Goal: Task Accomplishment & Management: Manage account settings

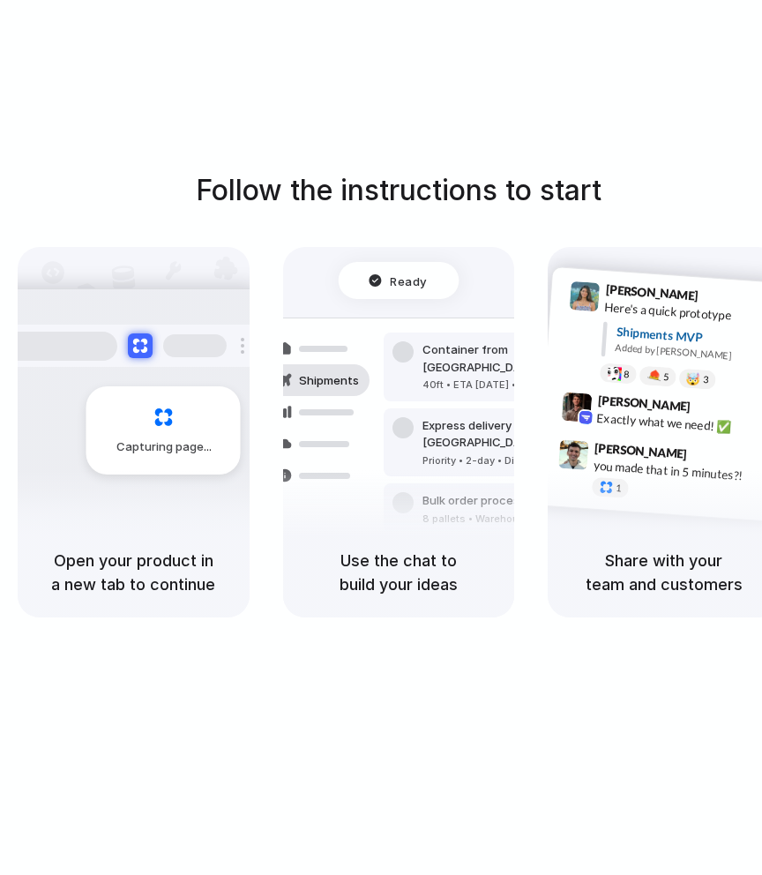
click at [707, 24] on div "Follow the instructions to start Capturing page Open your product in a new tab …" at bounding box center [398, 455] width 797 height 910
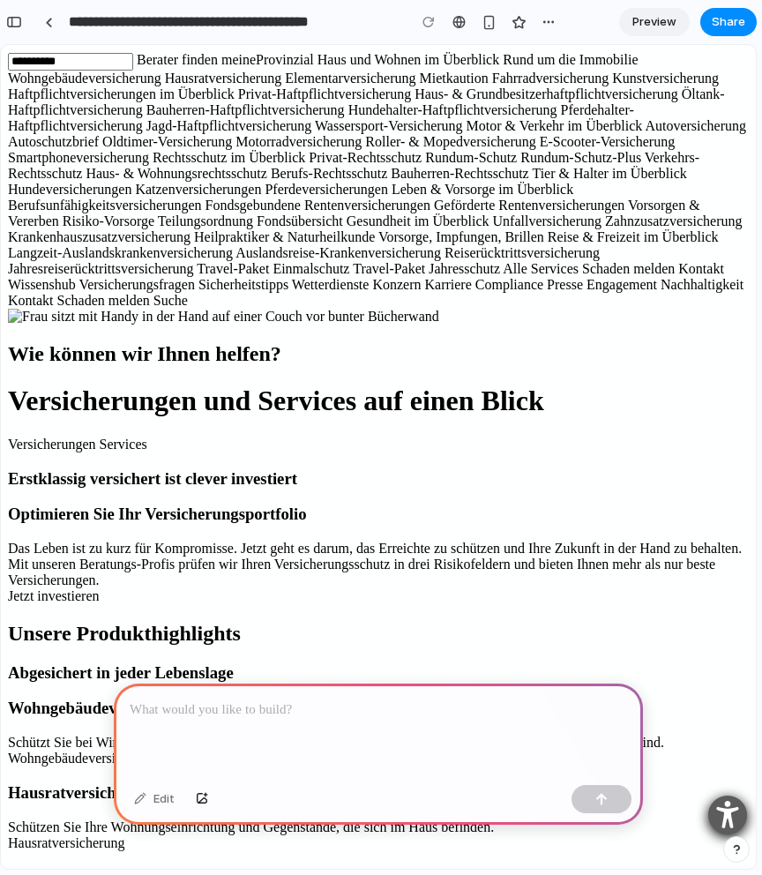
click at [339, 735] on div at bounding box center [378, 730] width 529 height 94
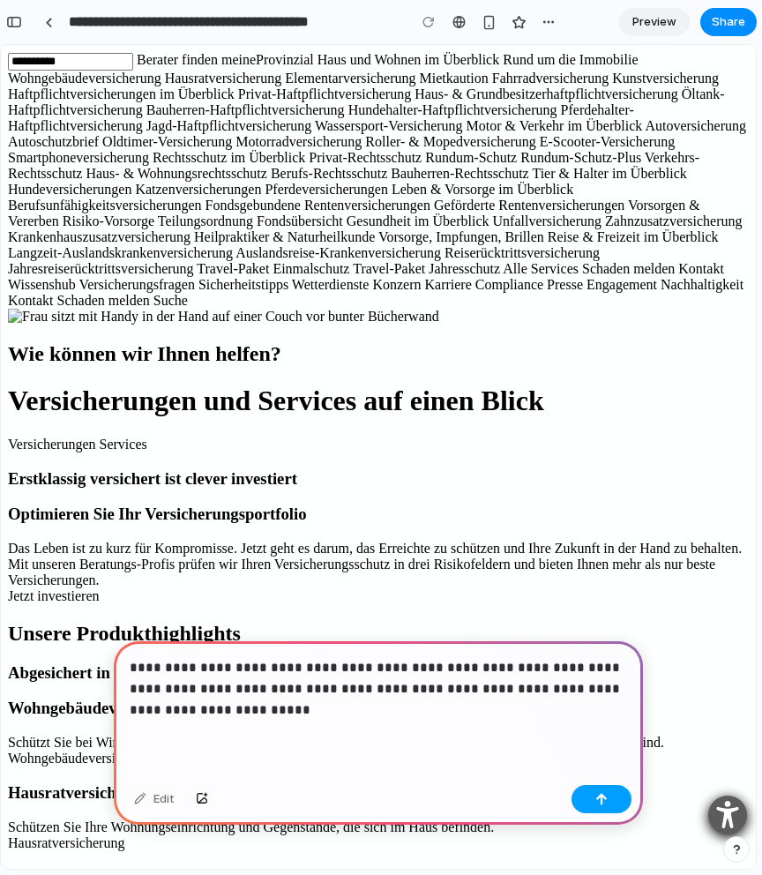
click at [613, 809] on button "button" at bounding box center [601, 799] width 60 height 28
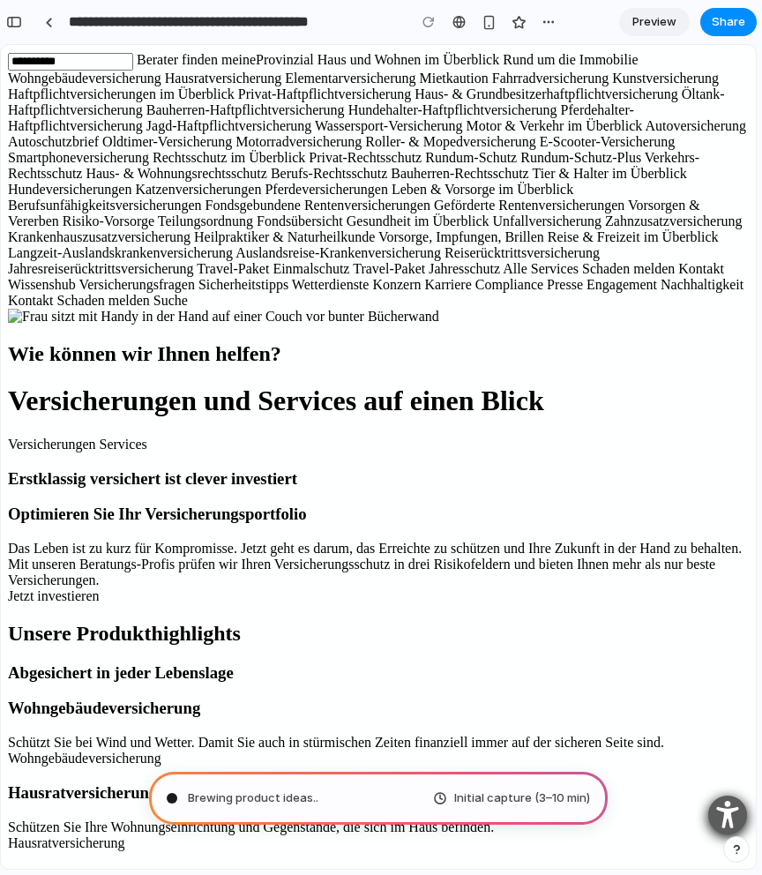
type input "**********"
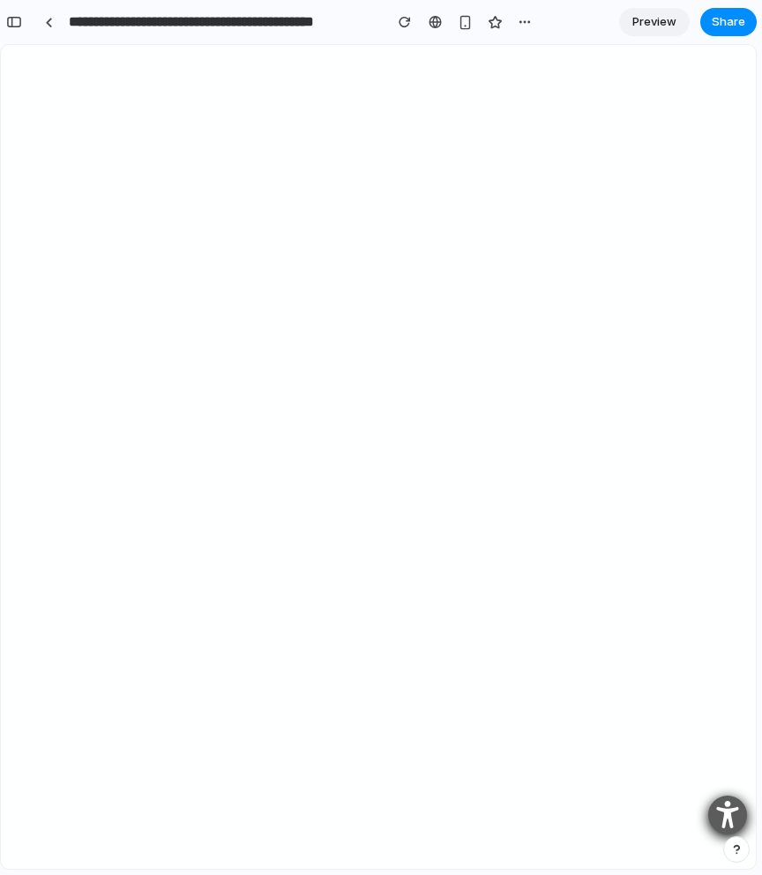
click at [624, 25] on link "Preview" at bounding box center [654, 22] width 71 height 28
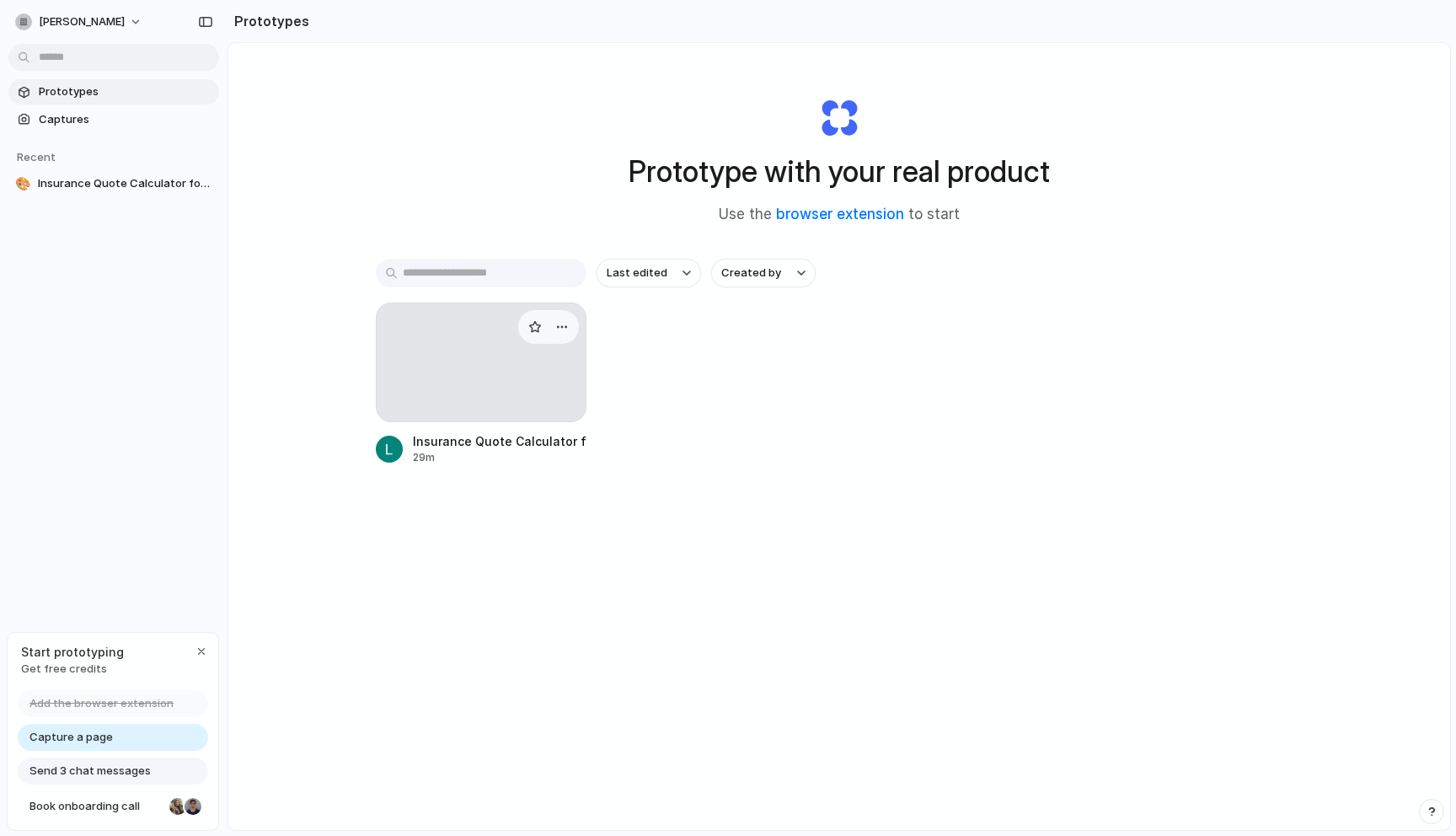
click at [473, 382] on div at bounding box center [481, 362] width 210 height 119
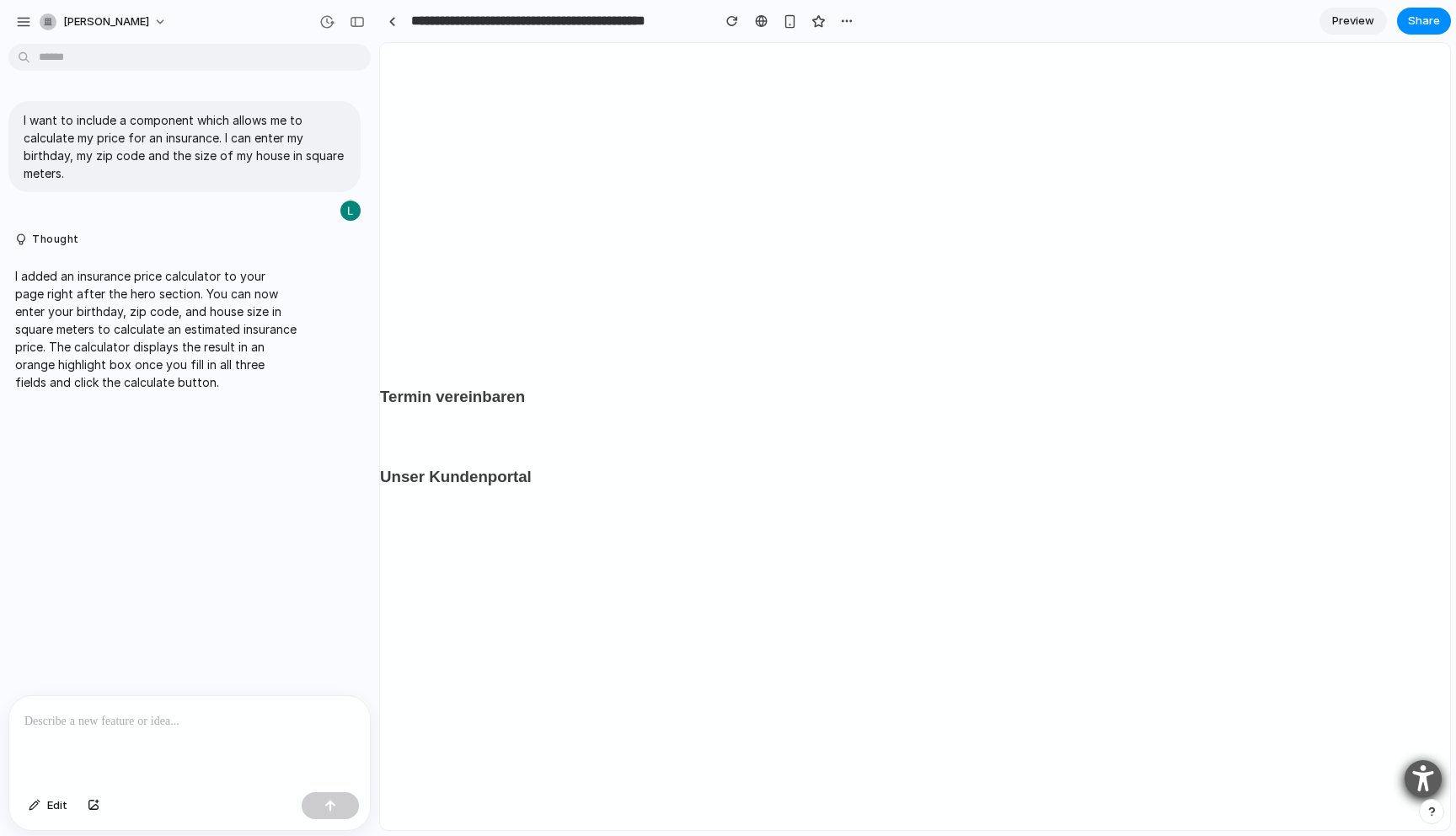
scroll to position [2937, 0]
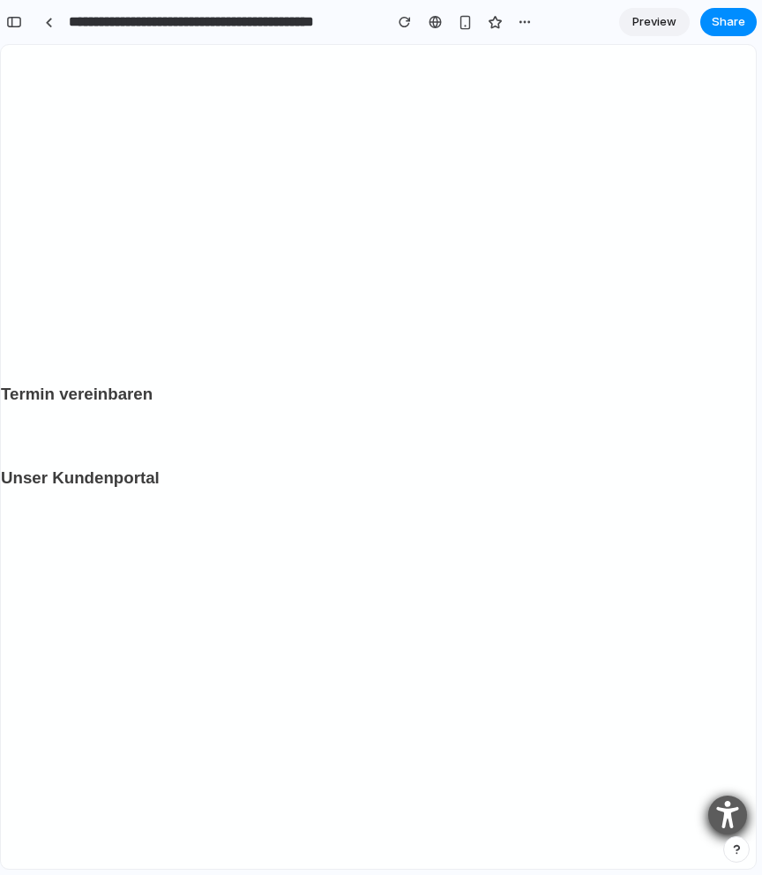
click at [230, 382] on h3 "Termin vereinbaren" at bounding box center [378, 394] width 755 height 25
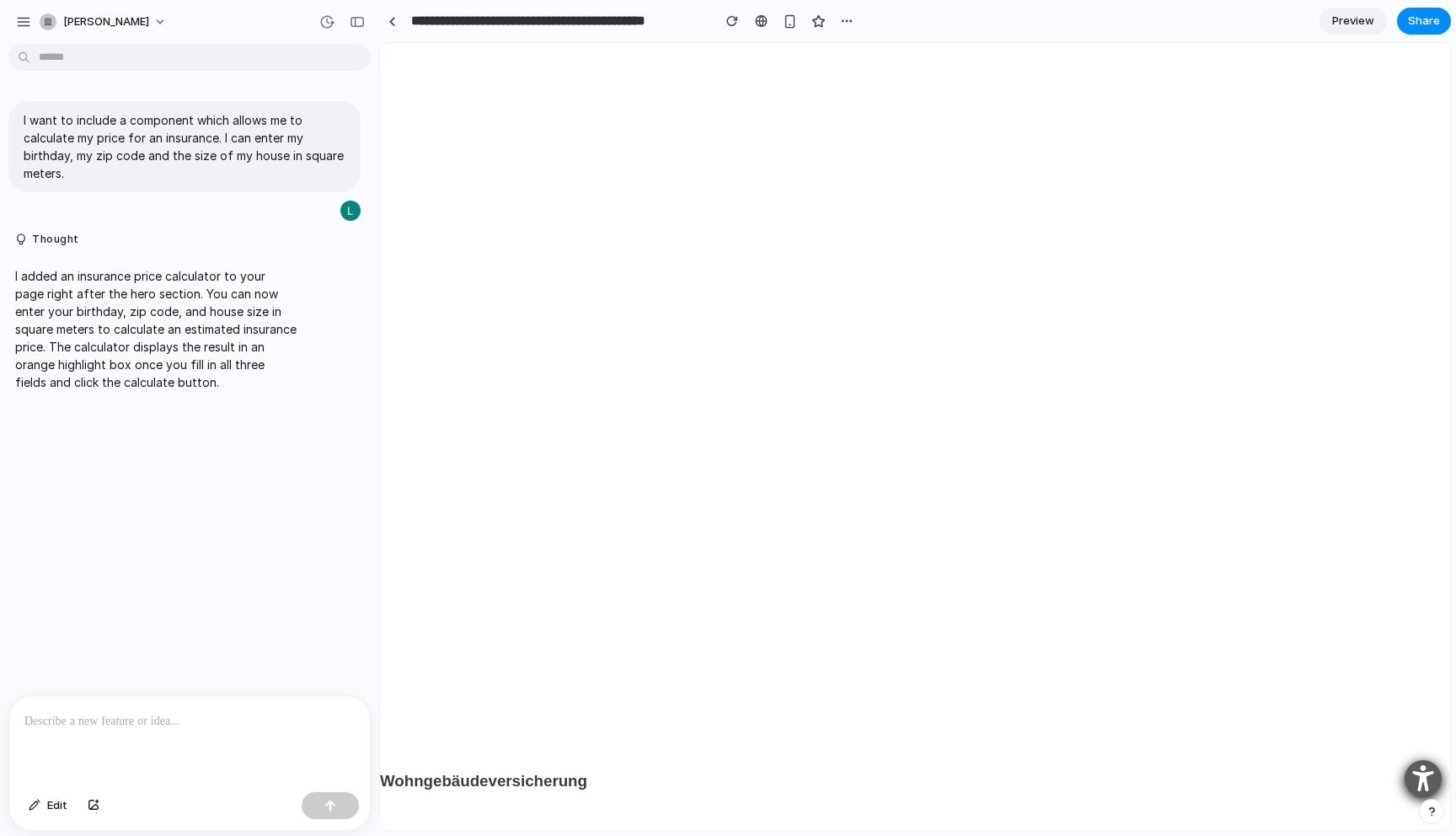
scroll to position [0, 0]
click at [769, 11] on link at bounding box center [760, 21] width 25 height 25
click at [73, 728] on p at bounding box center [190, 720] width 331 height 20
click at [23, 18] on div "button" at bounding box center [24, 22] width 15 height 15
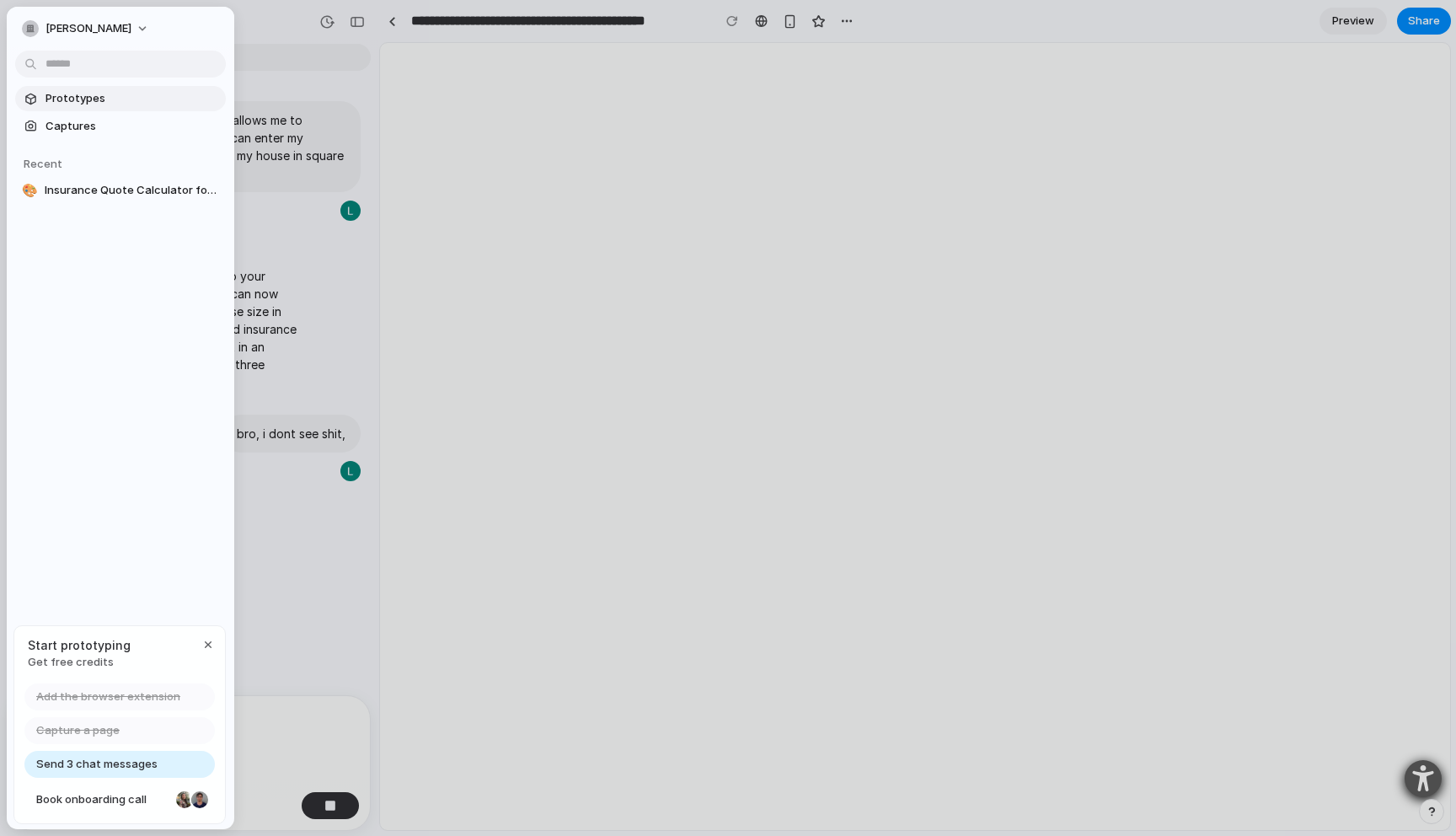
click at [74, 91] on span "Prototypes" at bounding box center [133, 98] width 174 height 17
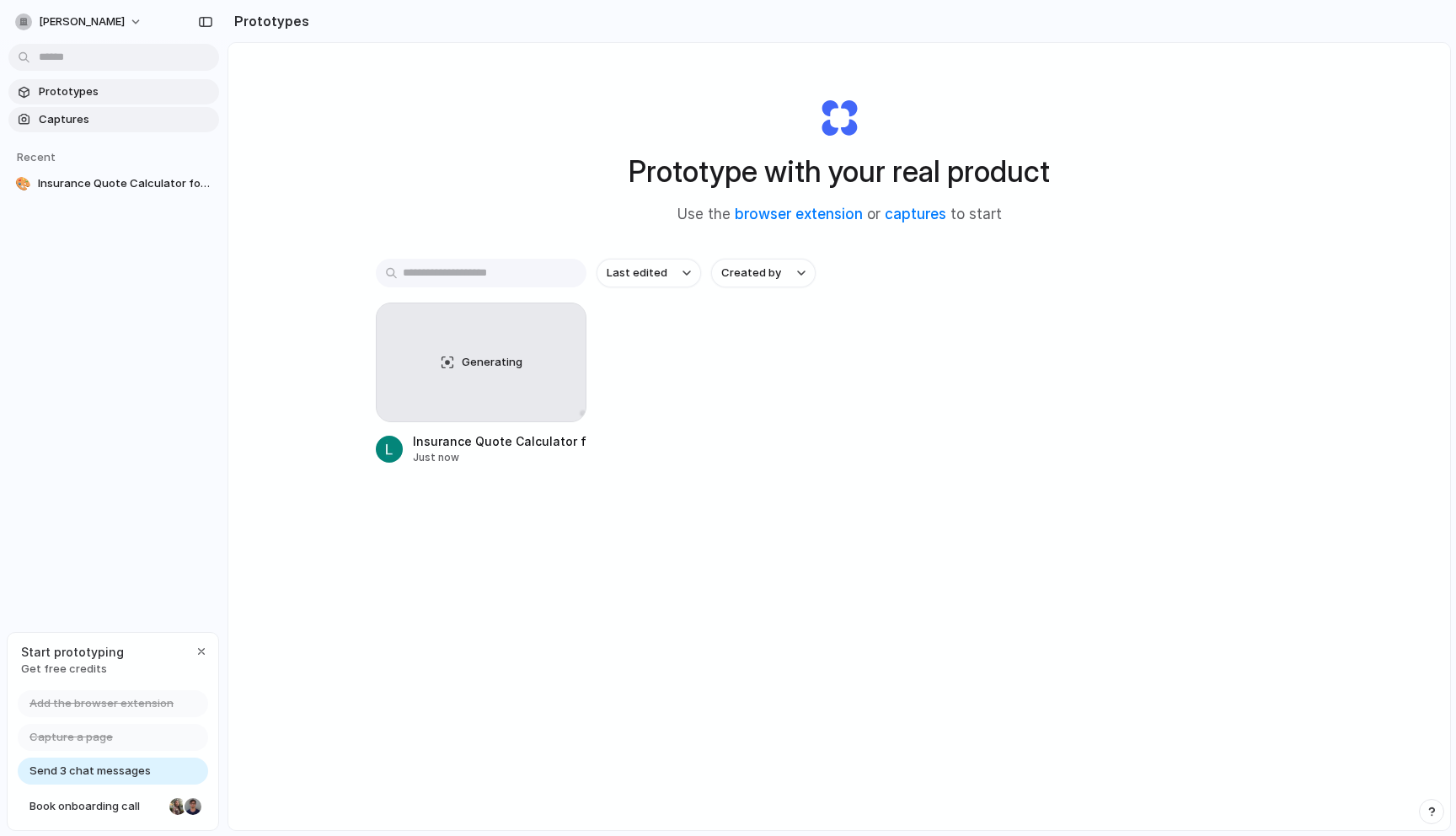
click at [124, 116] on span "Captures" at bounding box center [126, 119] width 174 height 17
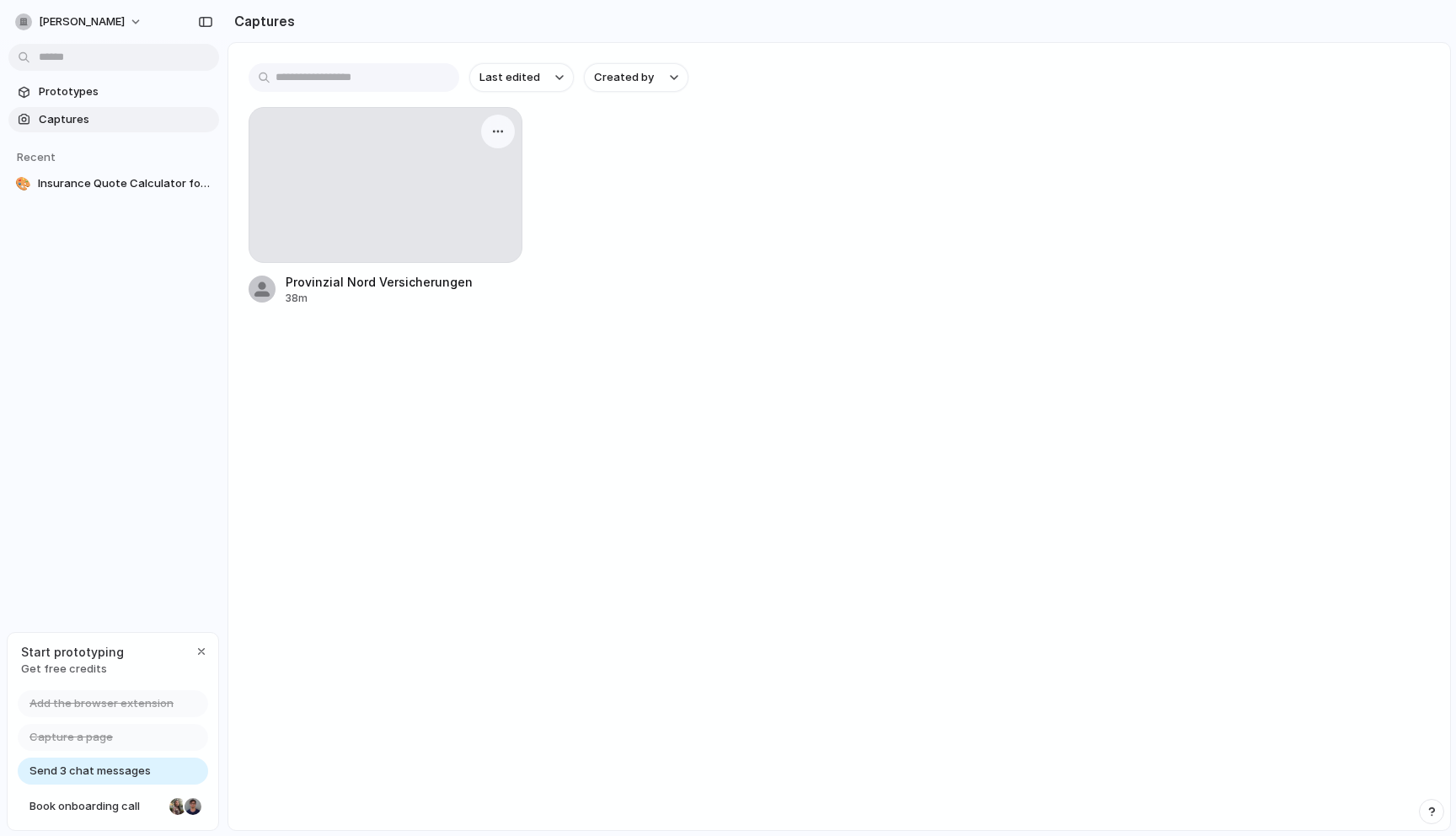
click at [473, 207] on div at bounding box center [385, 184] width 274 height 156
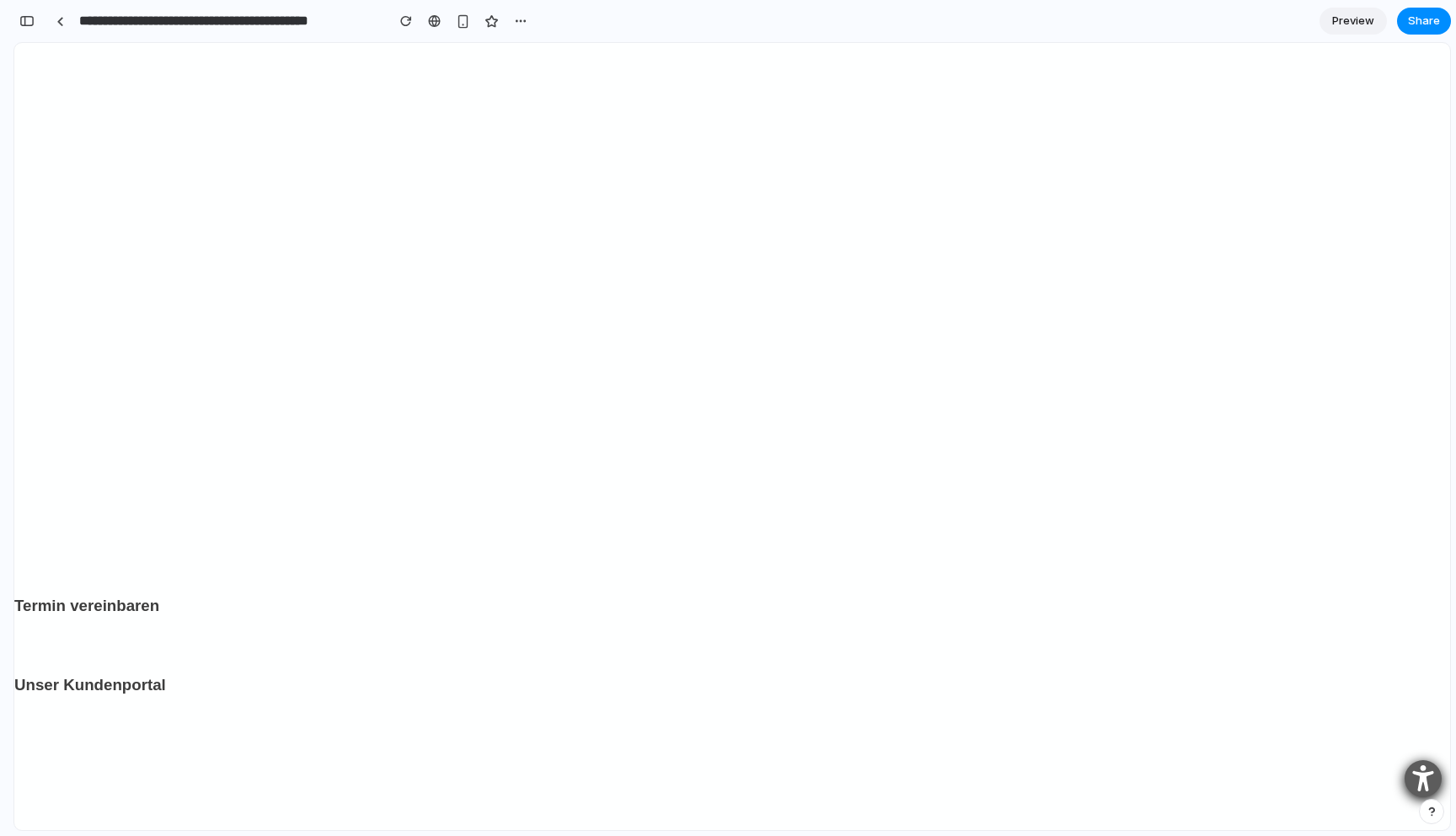
scroll to position [2953, 0]
click at [69, 410] on oev-card "Termin vereinbaren Vereinbaren Sie einen Termin mit Ihrem Berater. Jetzt verein…" at bounding box center [732, 425] width 1435 height 76
click at [92, 393] on h3 "Termin vereinbaren" at bounding box center [732, 398] width 1435 height 24
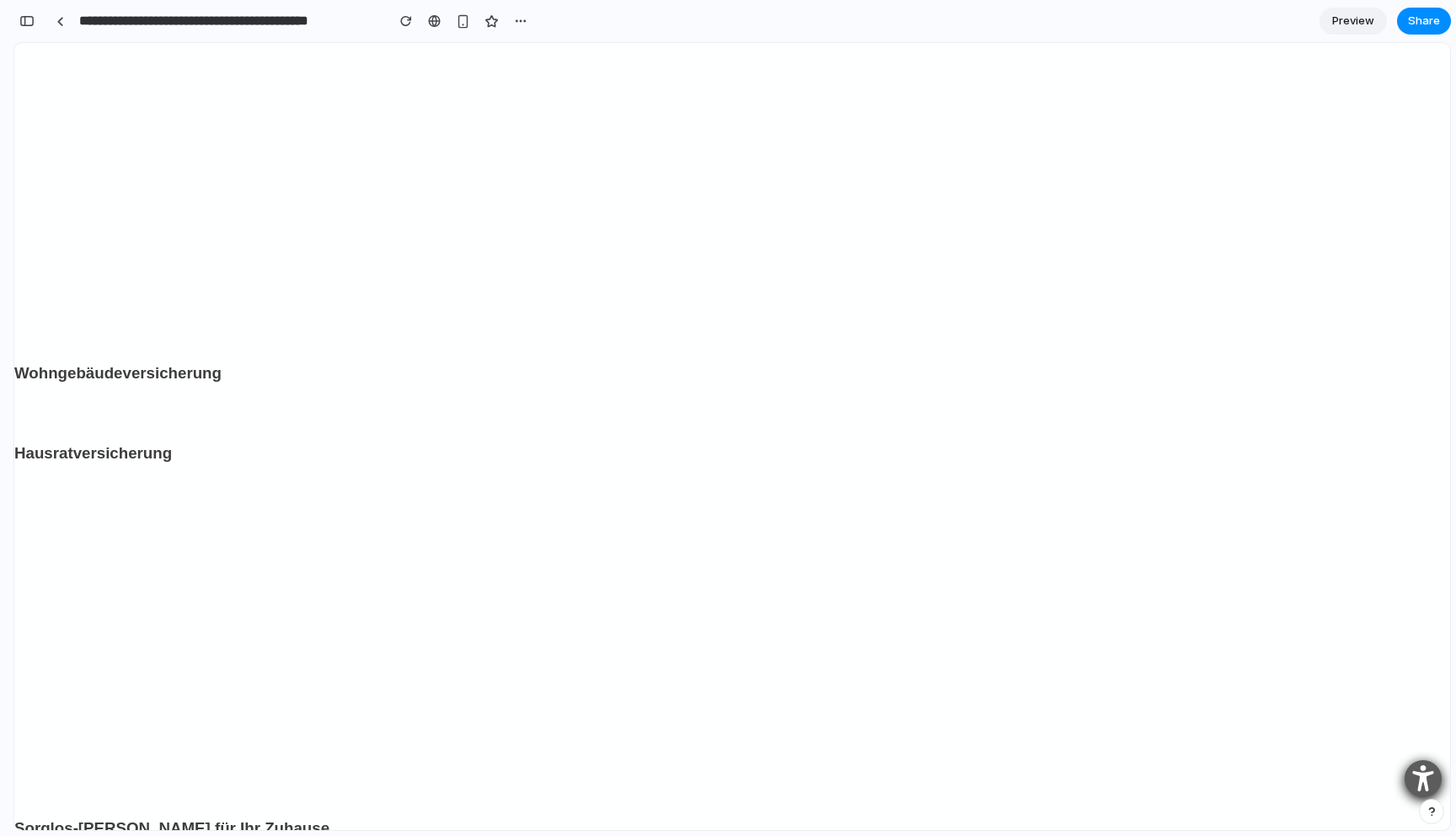
scroll to position [0, 0]
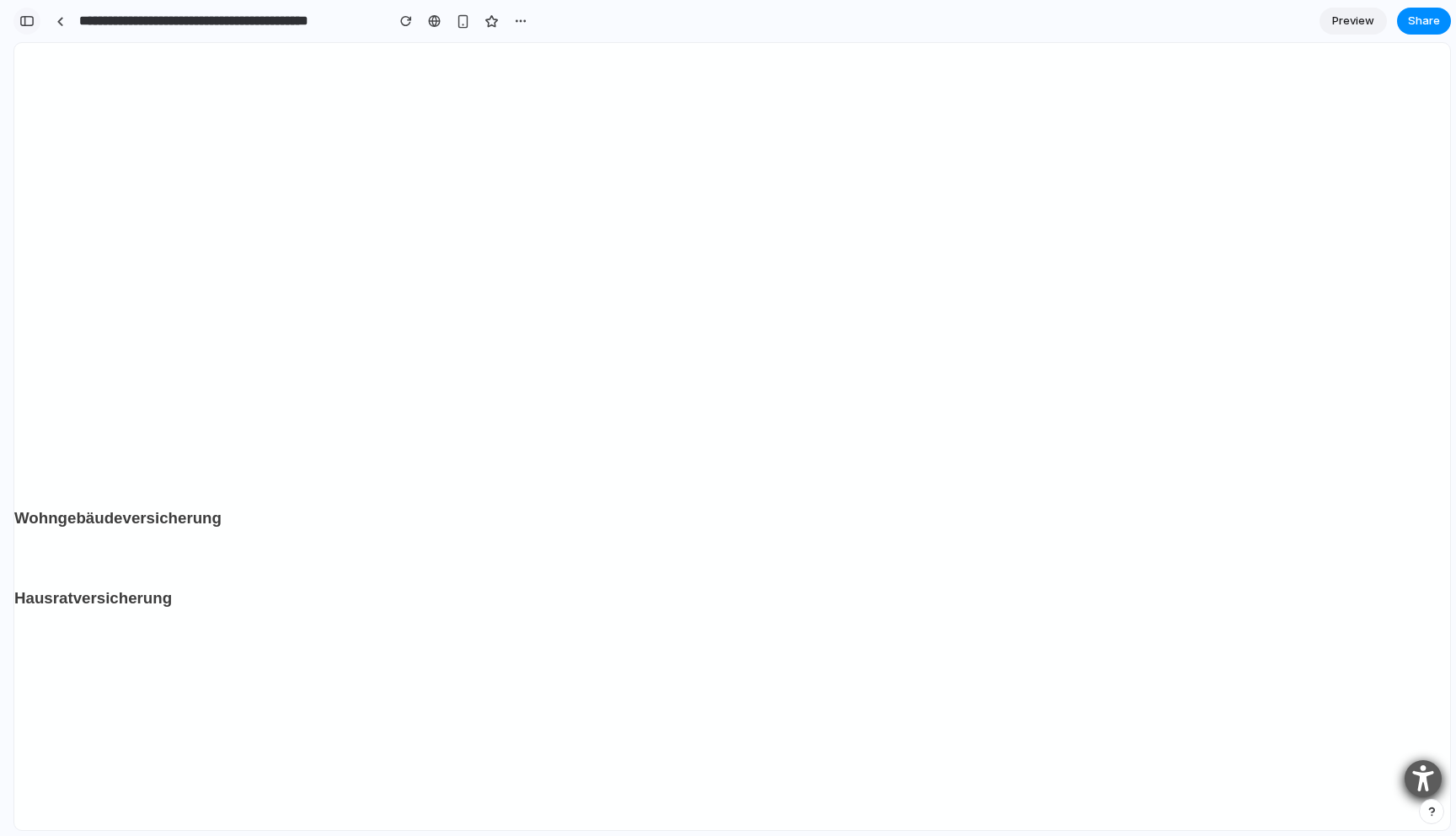
click at [36, 20] on button "button" at bounding box center [27, 21] width 27 height 27
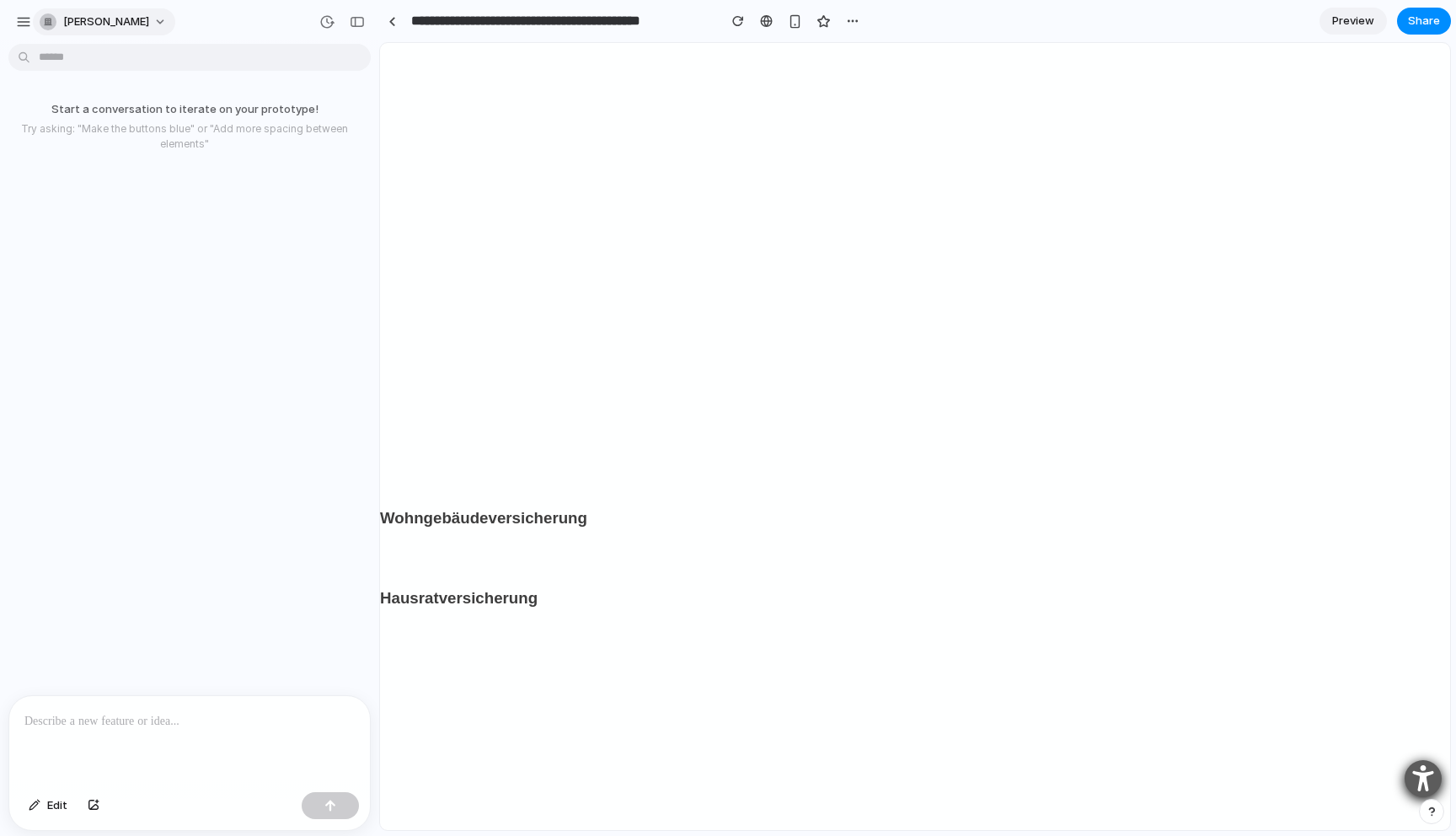
click at [60, 24] on div "lionel-wittstock" at bounding box center [94, 22] width 110 height 17
click at [29, 6] on div "Settings Invite members Change theme Sign out" at bounding box center [728, 418] width 1456 height 836
click at [17, 21] on div "button" at bounding box center [24, 22] width 15 height 15
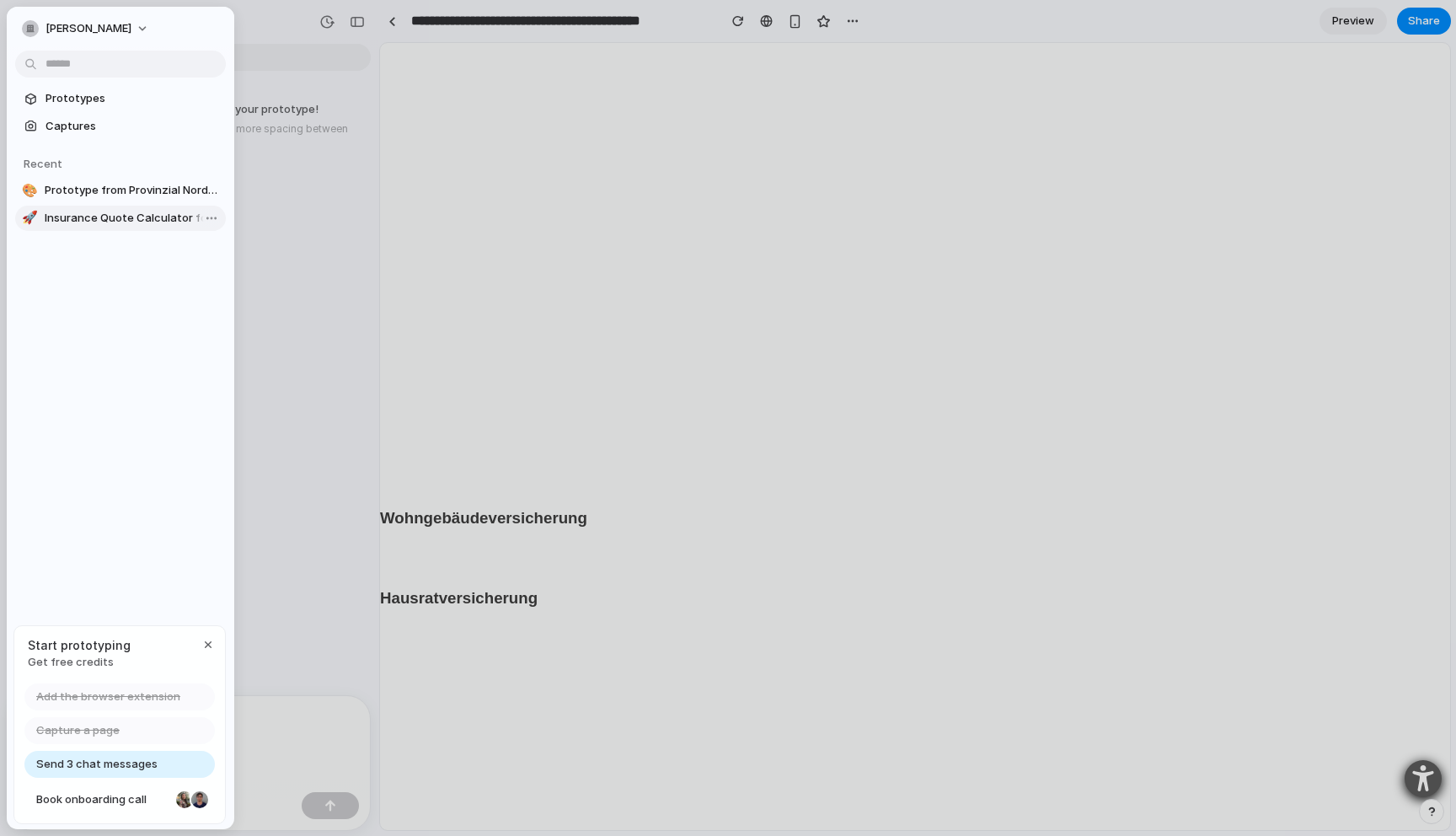
click at [81, 211] on span "Insurance Quote Calculator for Provinzial Nord" at bounding box center [132, 219] width 175 height 17
type input "**********"
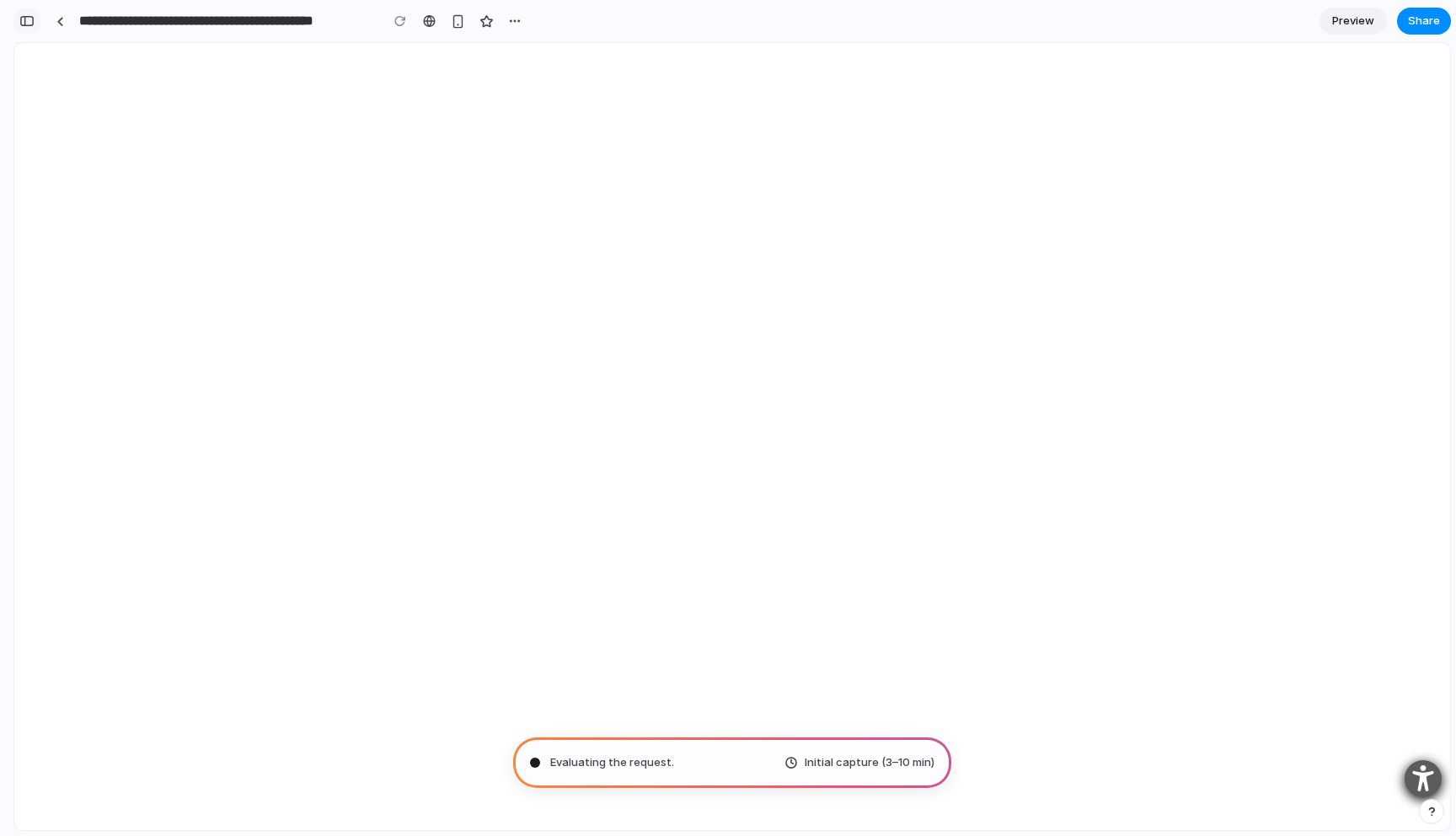
click at [29, 26] on div "button" at bounding box center [27, 21] width 15 height 11
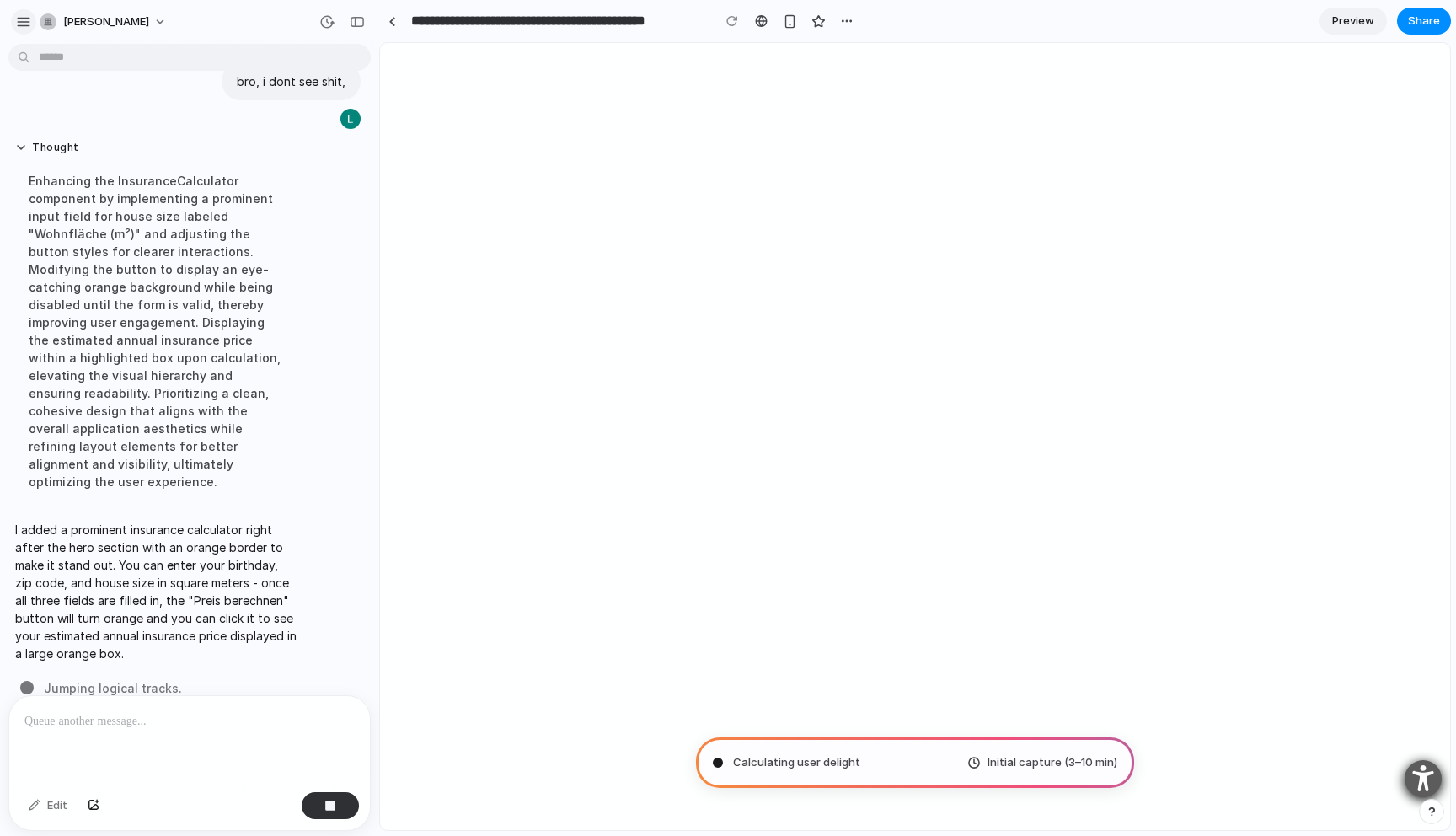
scroll to position [318, 0]
click at [24, 26] on div "button" at bounding box center [24, 22] width 15 height 15
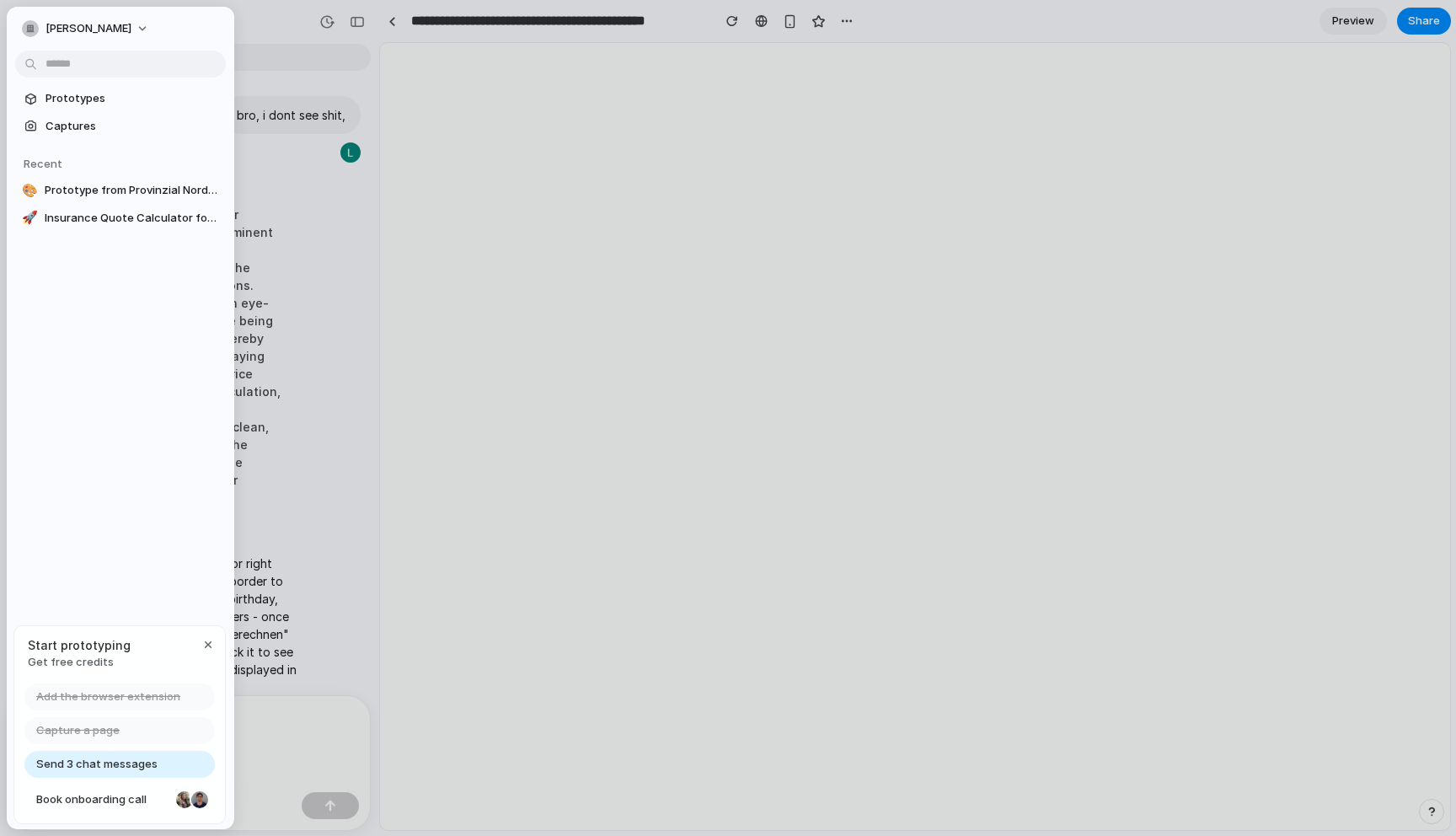
scroll to position [0, 0]
click at [30, 26] on div "button" at bounding box center [31, 29] width 17 height 17
click at [79, 71] on span "Settings" at bounding box center [69, 67] width 46 height 17
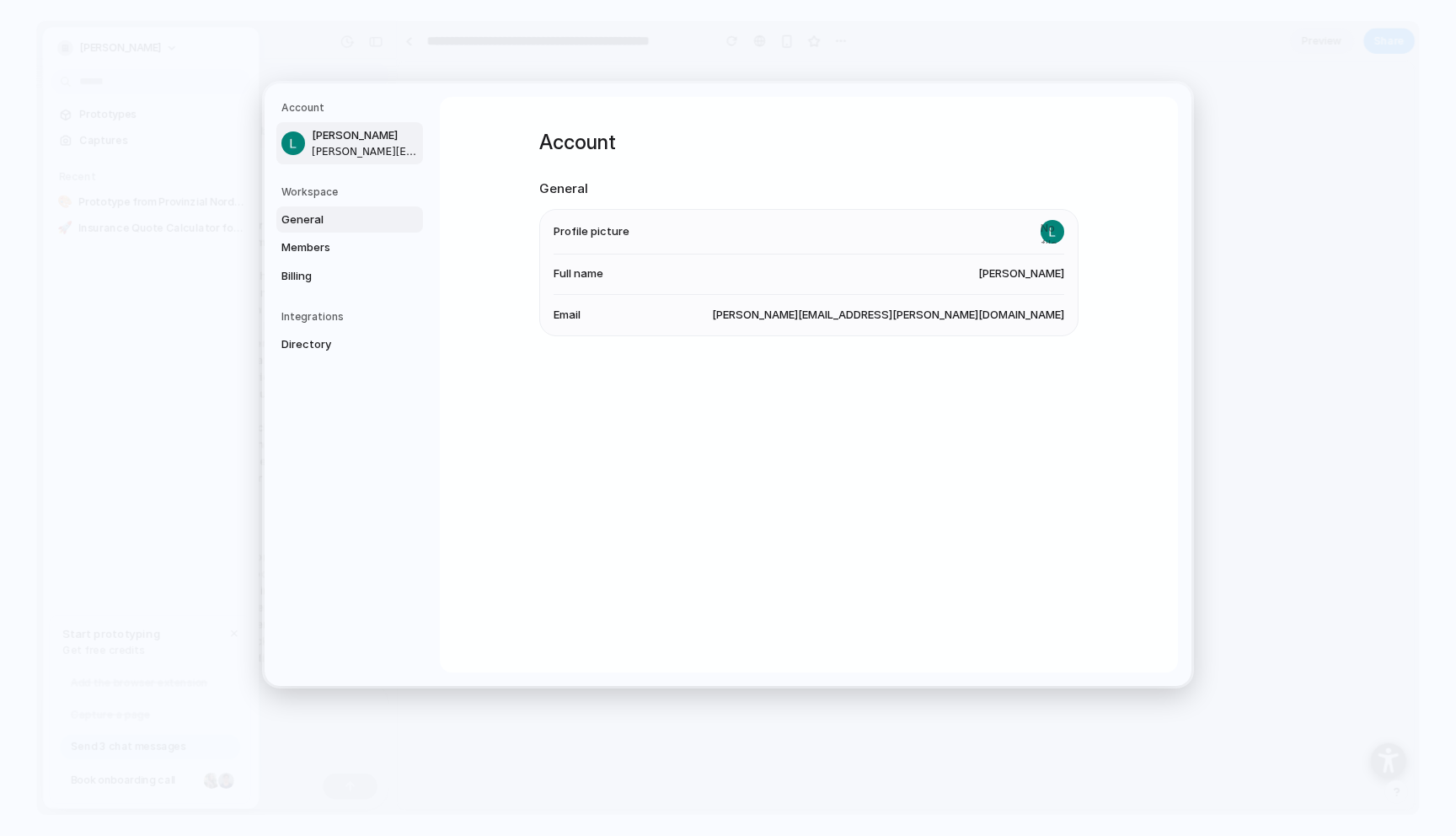
click at [333, 217] on span "General" at bounding box center [335, 219] width 108 height 17
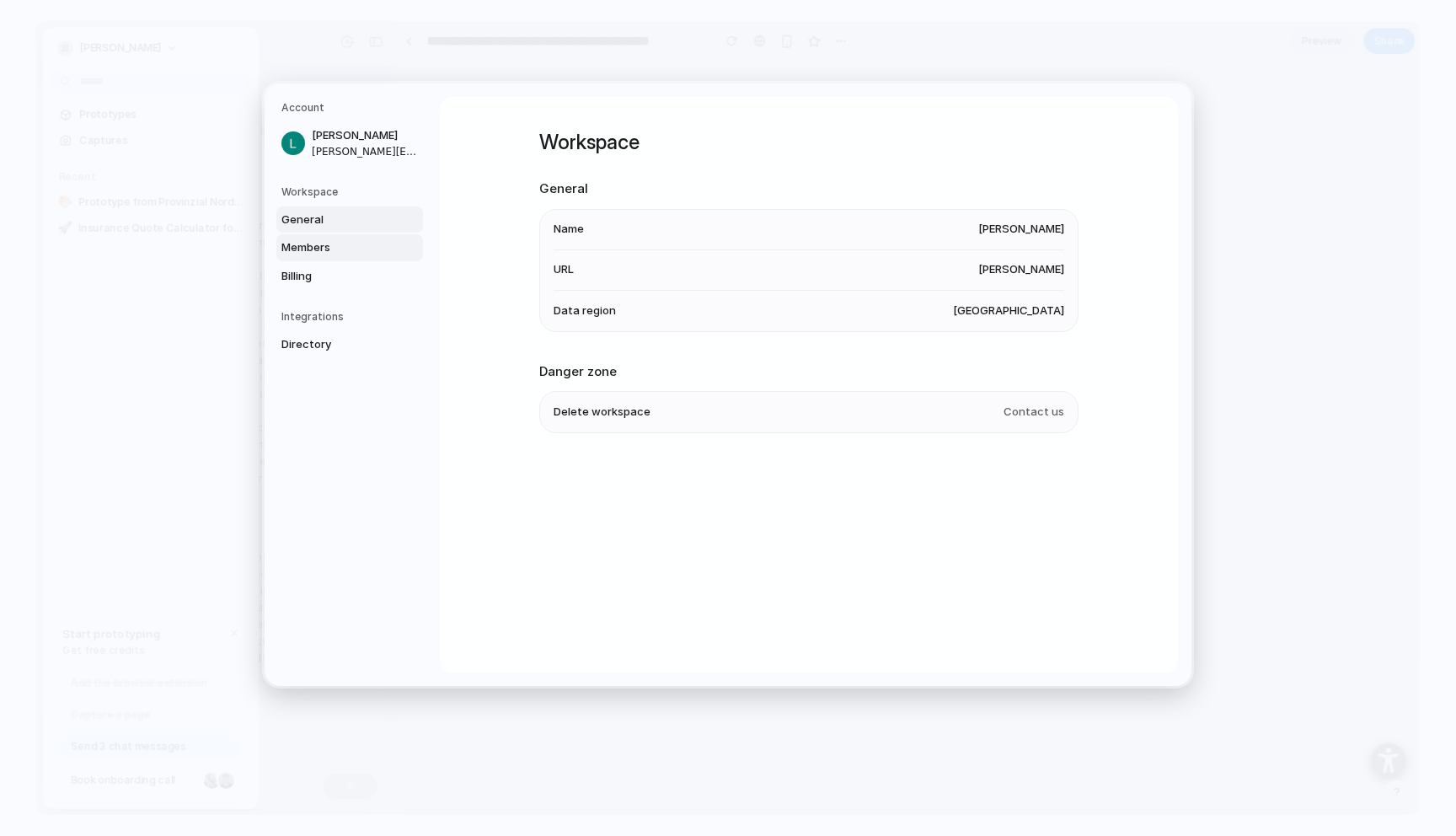
click at [327, 242] on span "Members" at bounding box center [335, 247] width 108 height 17
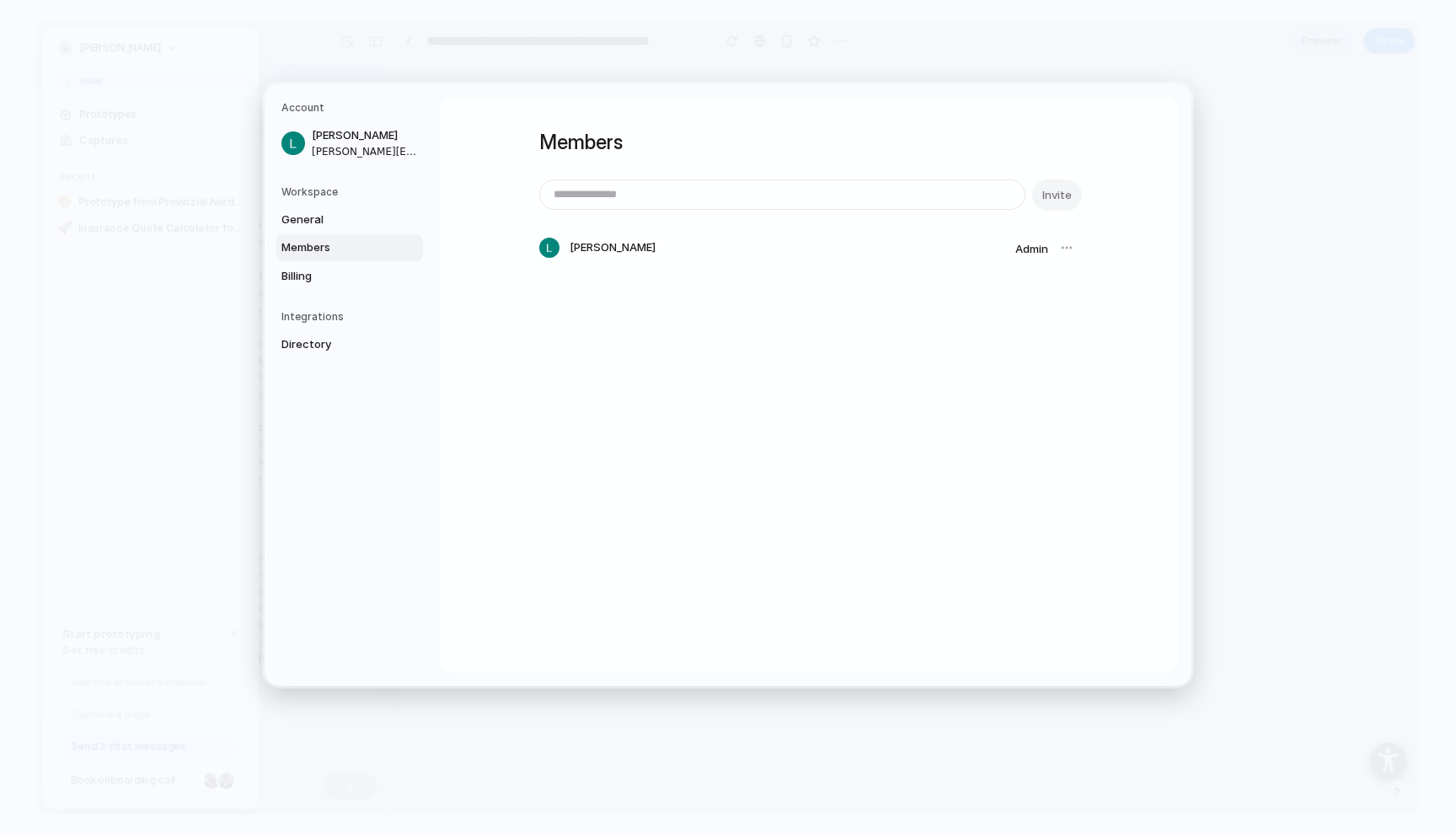
click at [1072, 246] on div at bounding box center [1066, 247] width 24 height 24
click at [1065, 246] on div at bounding box center [1066, 247] width 24 height 24
click at [297, 268] on span "Billing" at bounding box center [335, 276] width 108 height 17
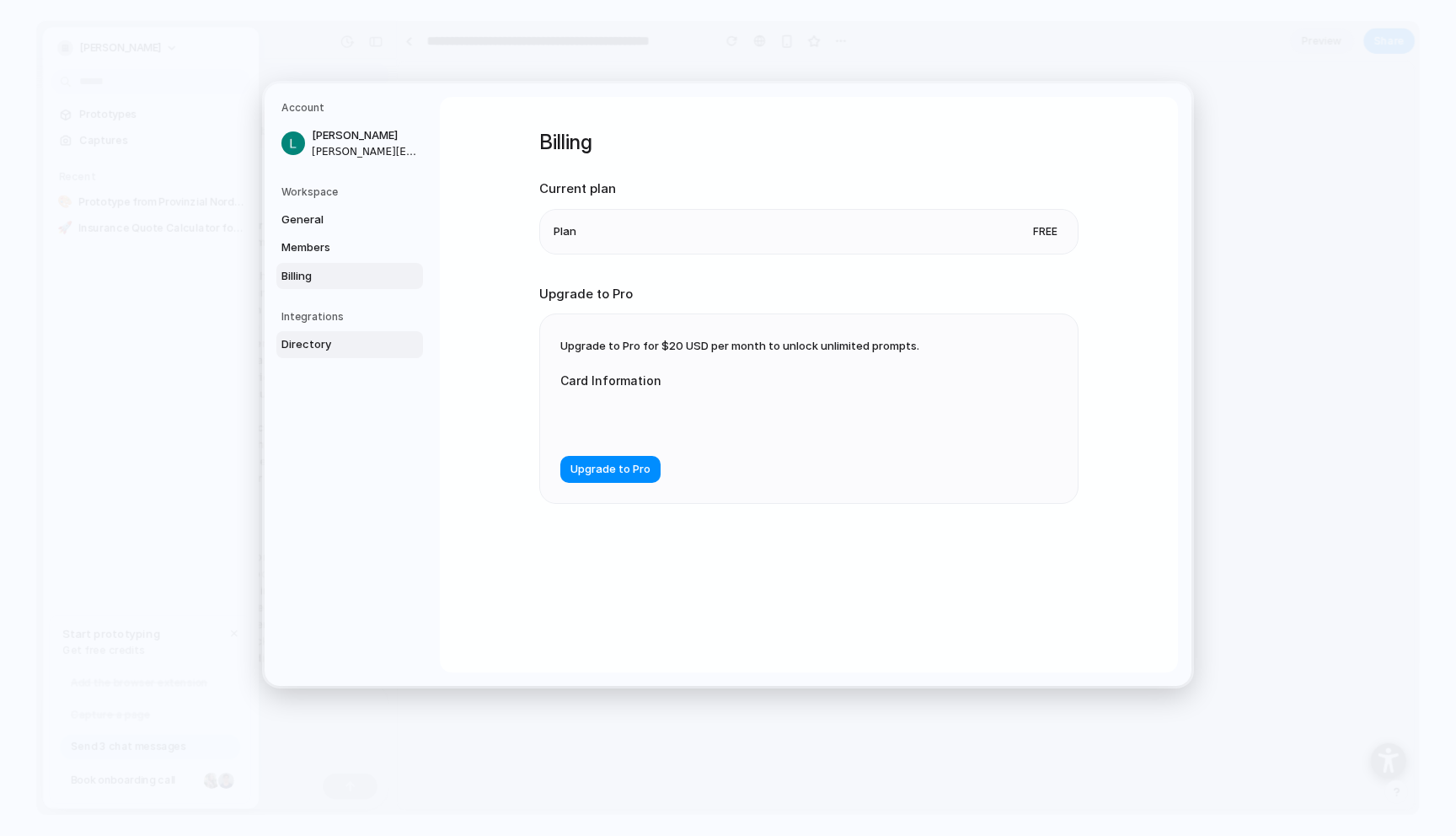
click at [308, 340] on span "Directory" at bounding box center [335, 345] width 108 height 17
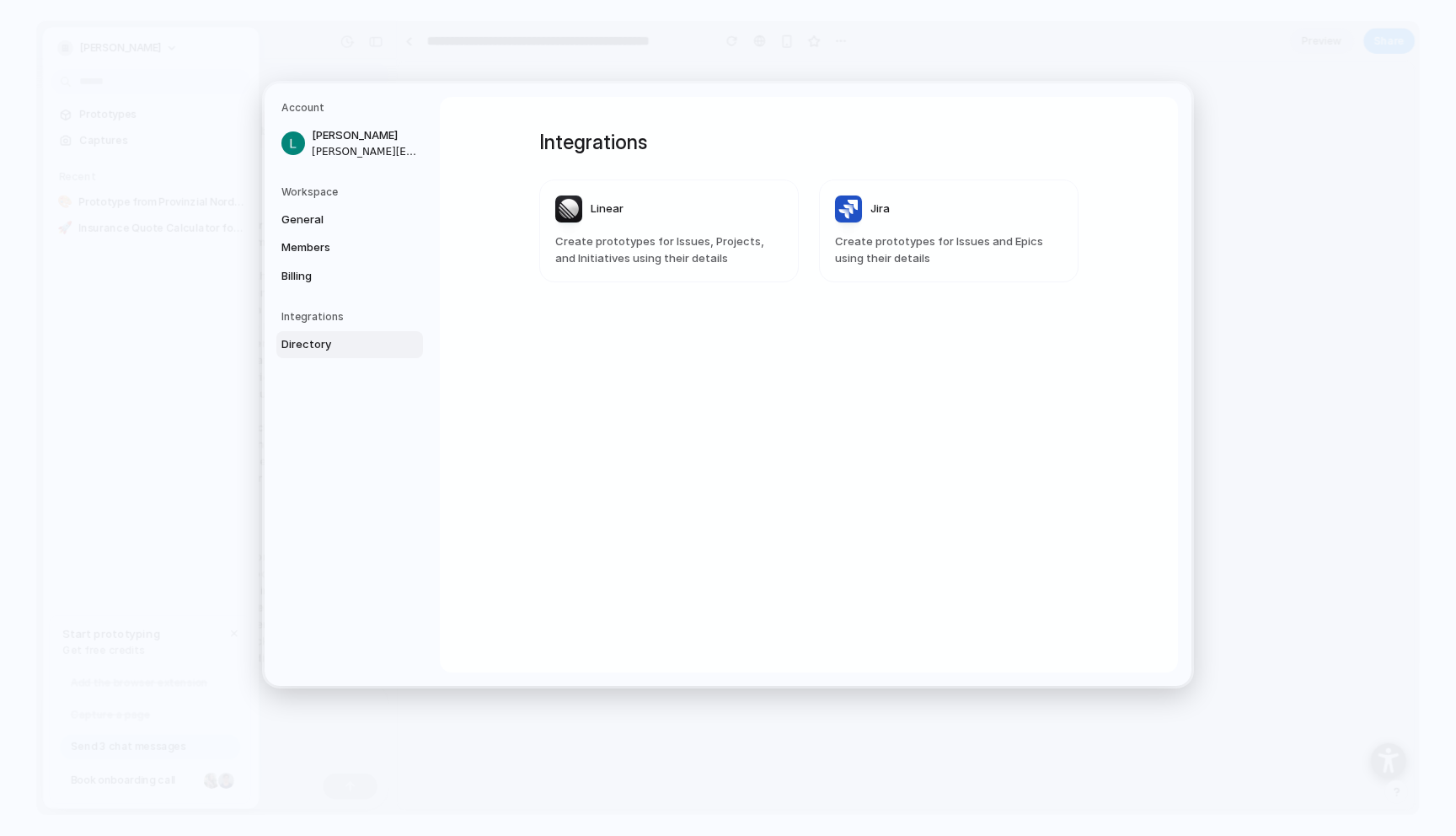
click at [320, 204] on div "Workspace General Members Billing" at bounding box center [353, 236] width 141 height 105
click at [316, 217] on span "General" at bounding box center [335, 219] width 108 height 17
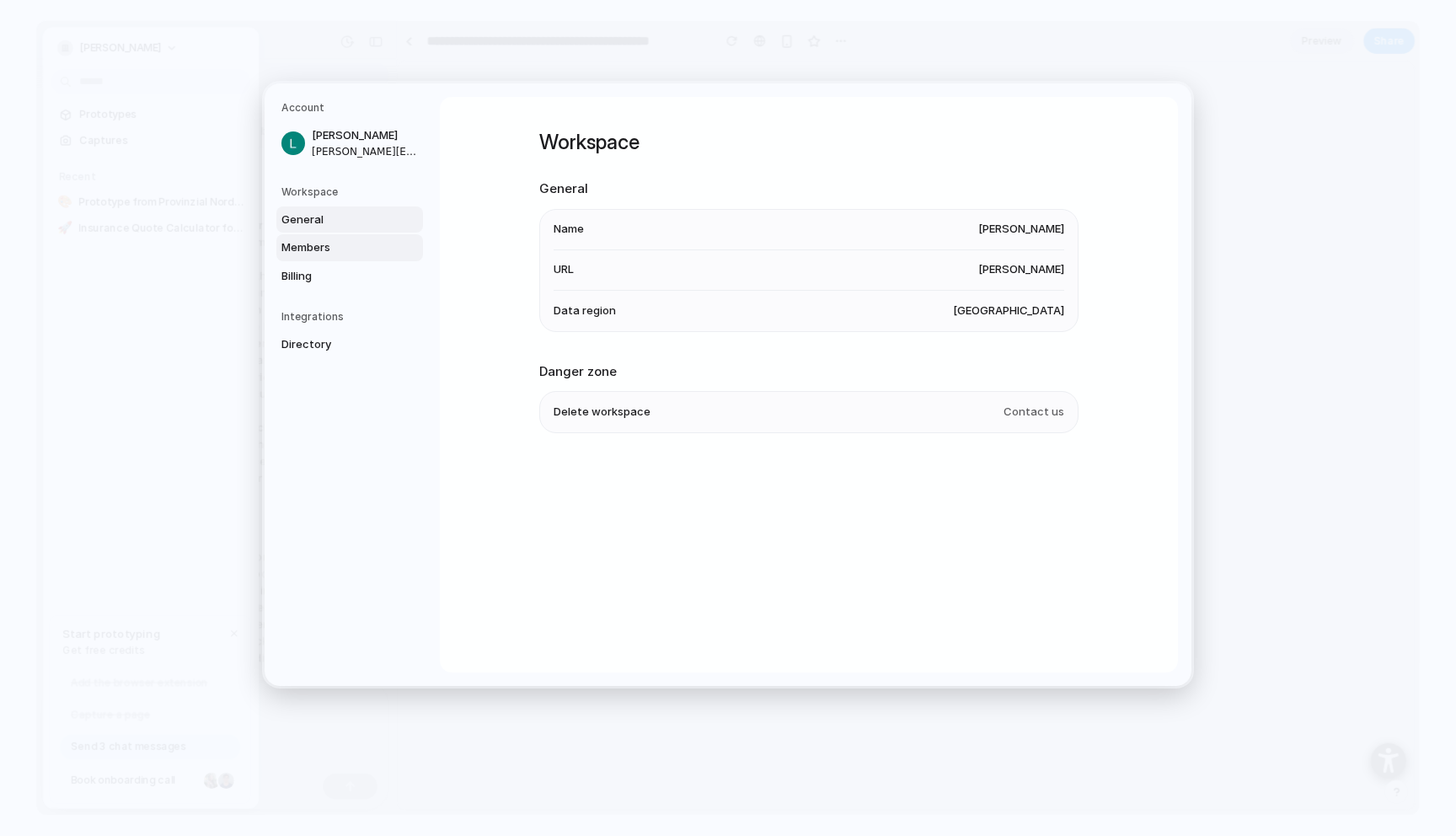
click at [312, 254] on span "Members" at bounding box center [335, 247] width 108 height 17
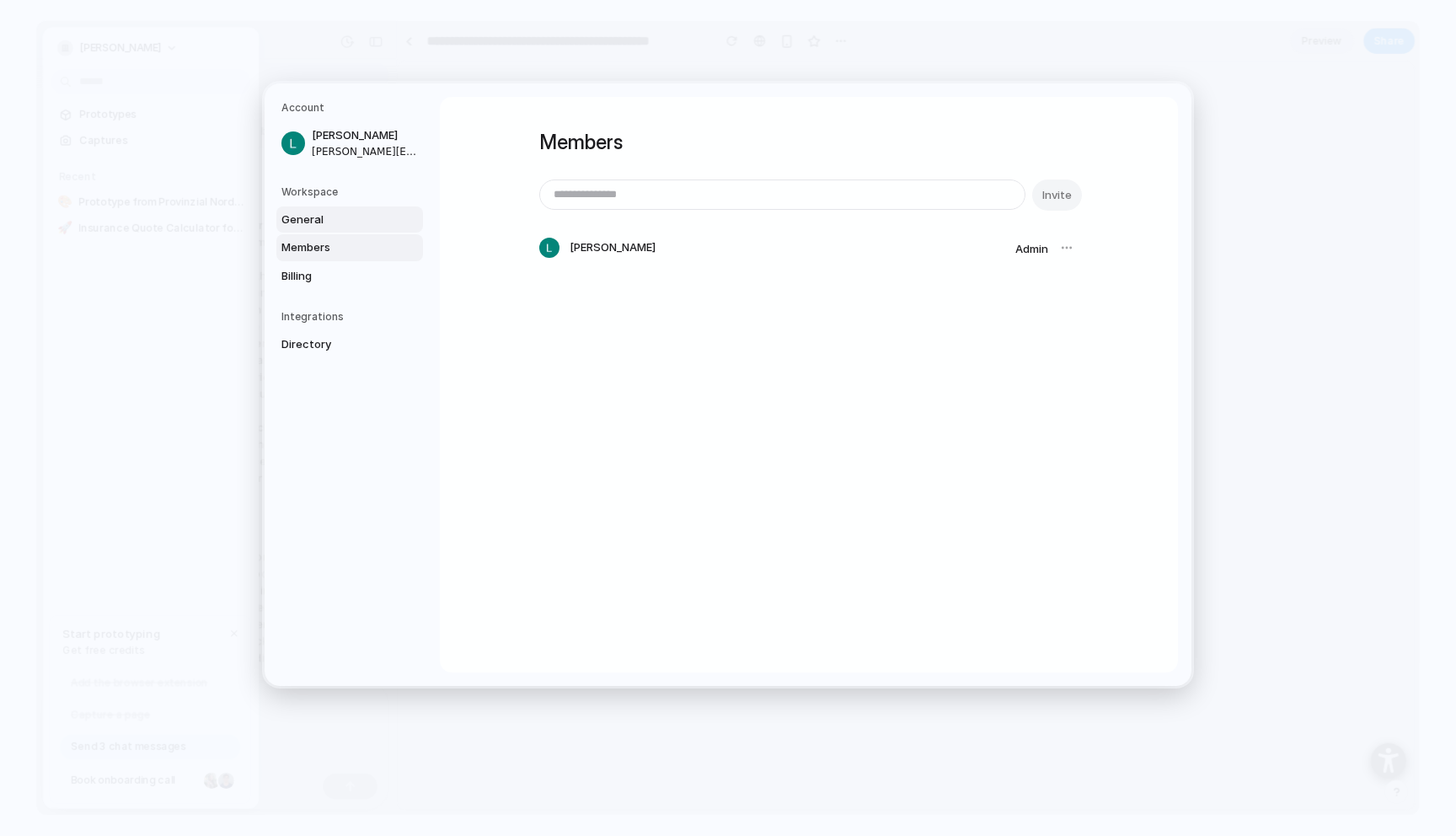
click at [316, 229] on link "General" at bounding box center [349, 219] width 146 height 27
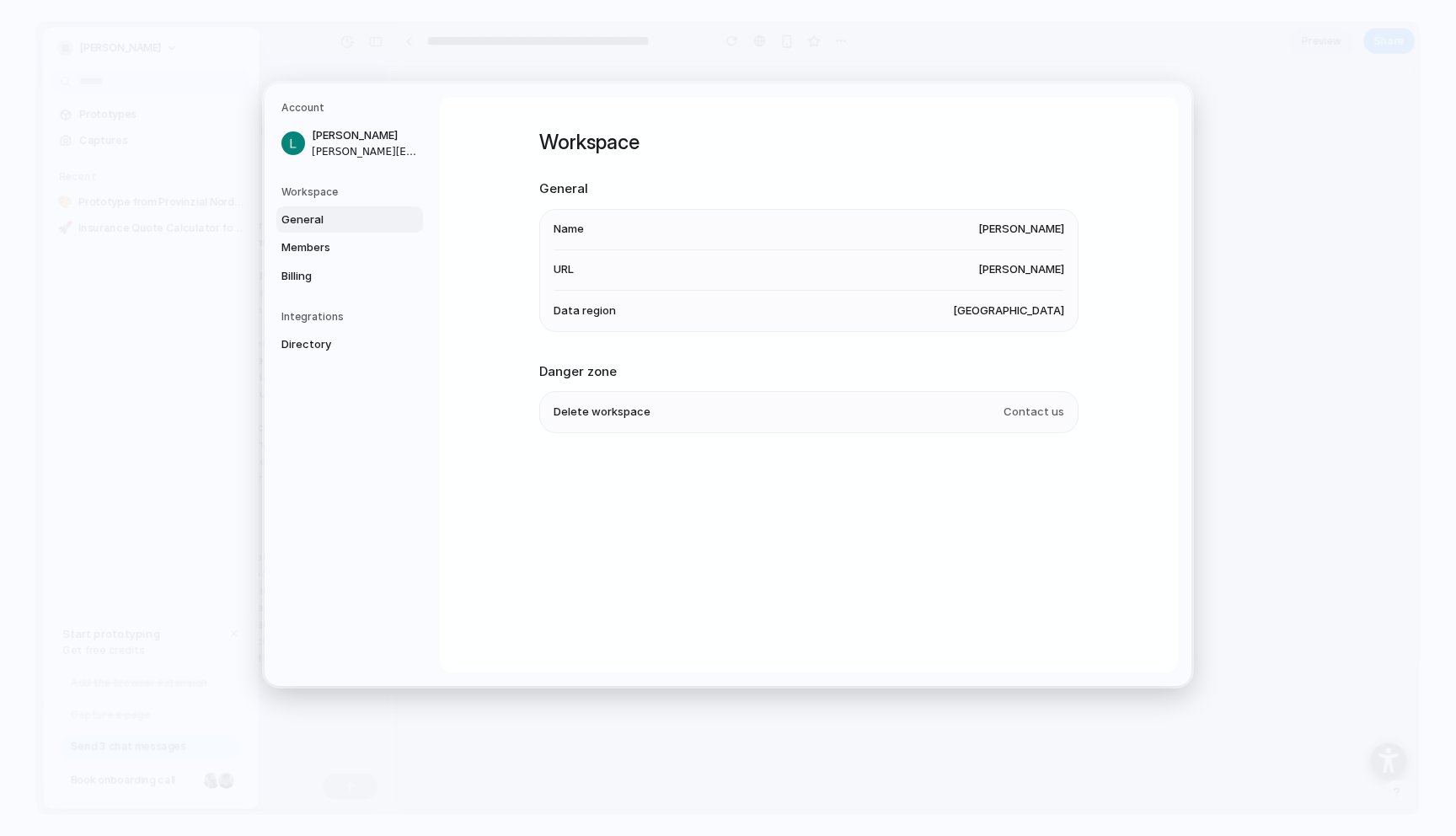
click at [607, 410] on span "Delete workspace" at bounding box center [601, 412] width 96 height 17
click at [1029, 404] on span "Contact us" at bounding box center [1033, 412] width 60 height 17
click at [1029, 408] on span "Contact us" at bounding box center [1033, 412] width 60 height 17
click at [1030, 415] on span "Contact us" at bounding box center [1033, 412] width 60 height 17
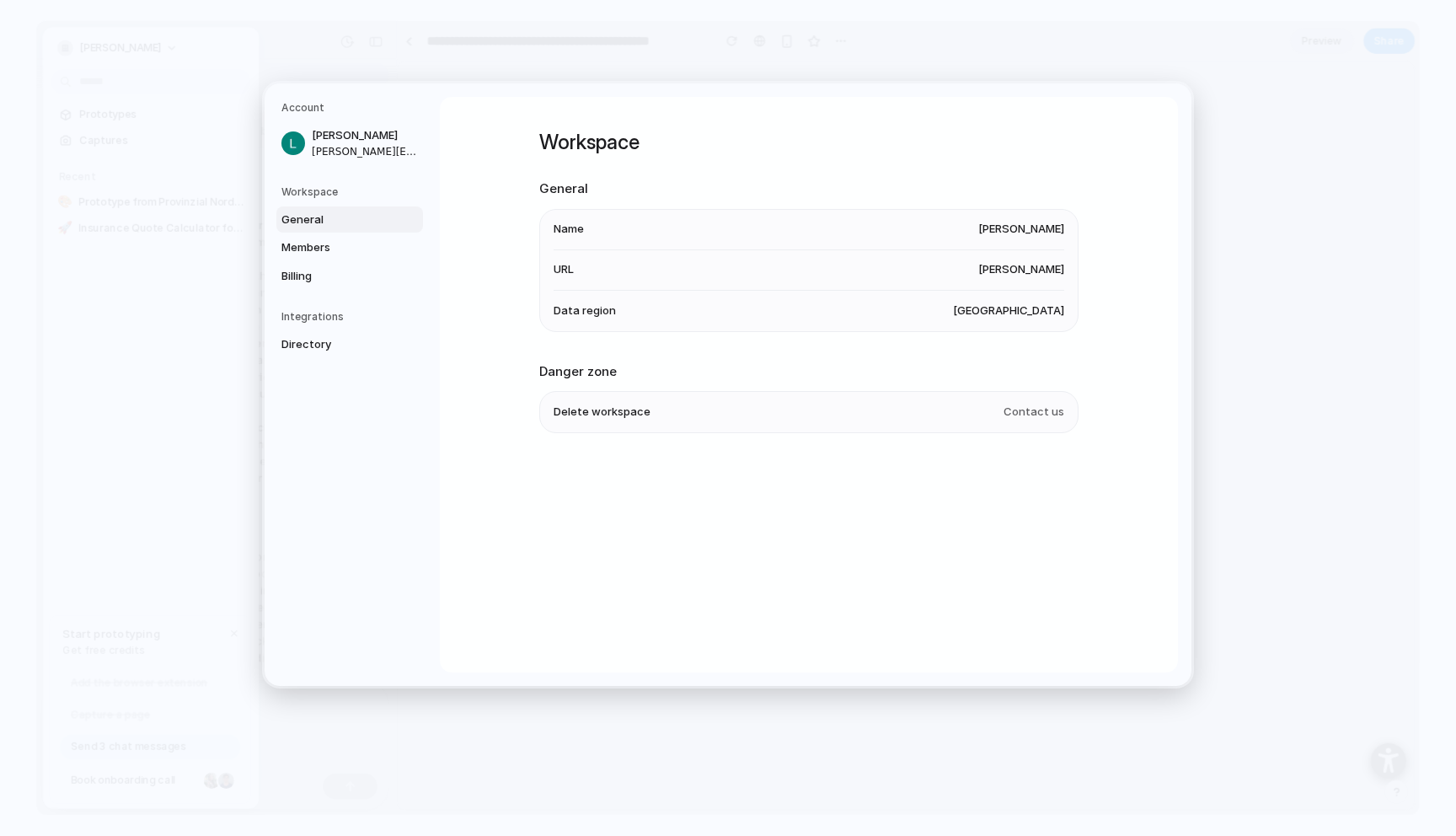
click at [1030, 415] on span "Contact us" at bounding box center [1033, 412] width 60 height 17
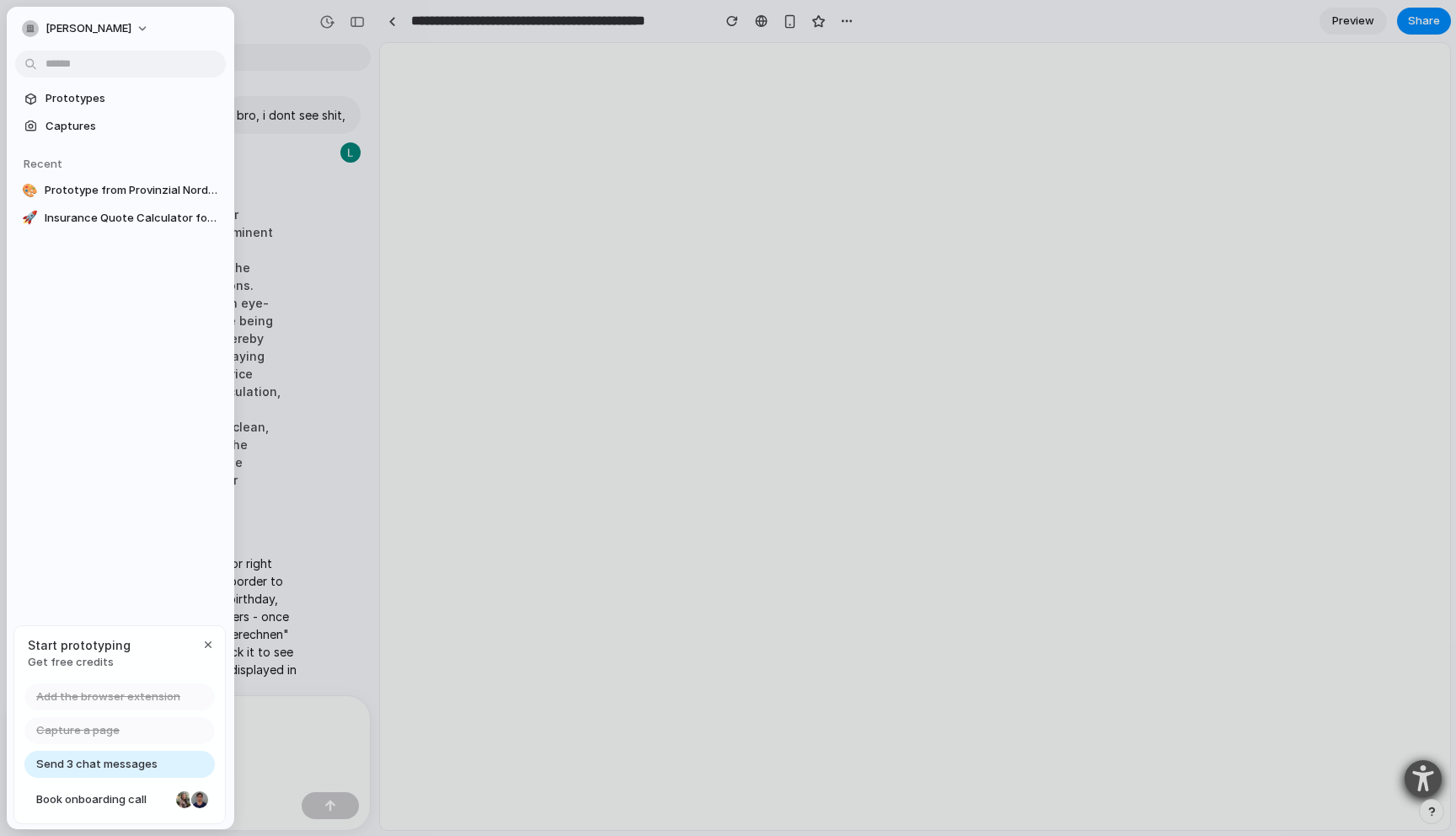
click at [107, 759] on span "Send 3 chat messages" at bounding box center [96, 764] width 121 height 17
click at [85, 32] on span "lionel-wittstock" at bounding box center [89, 29] width 86 height 17
click at [80, 65] on span "Settings" at bounding box center [69, 67] width 46 height 17
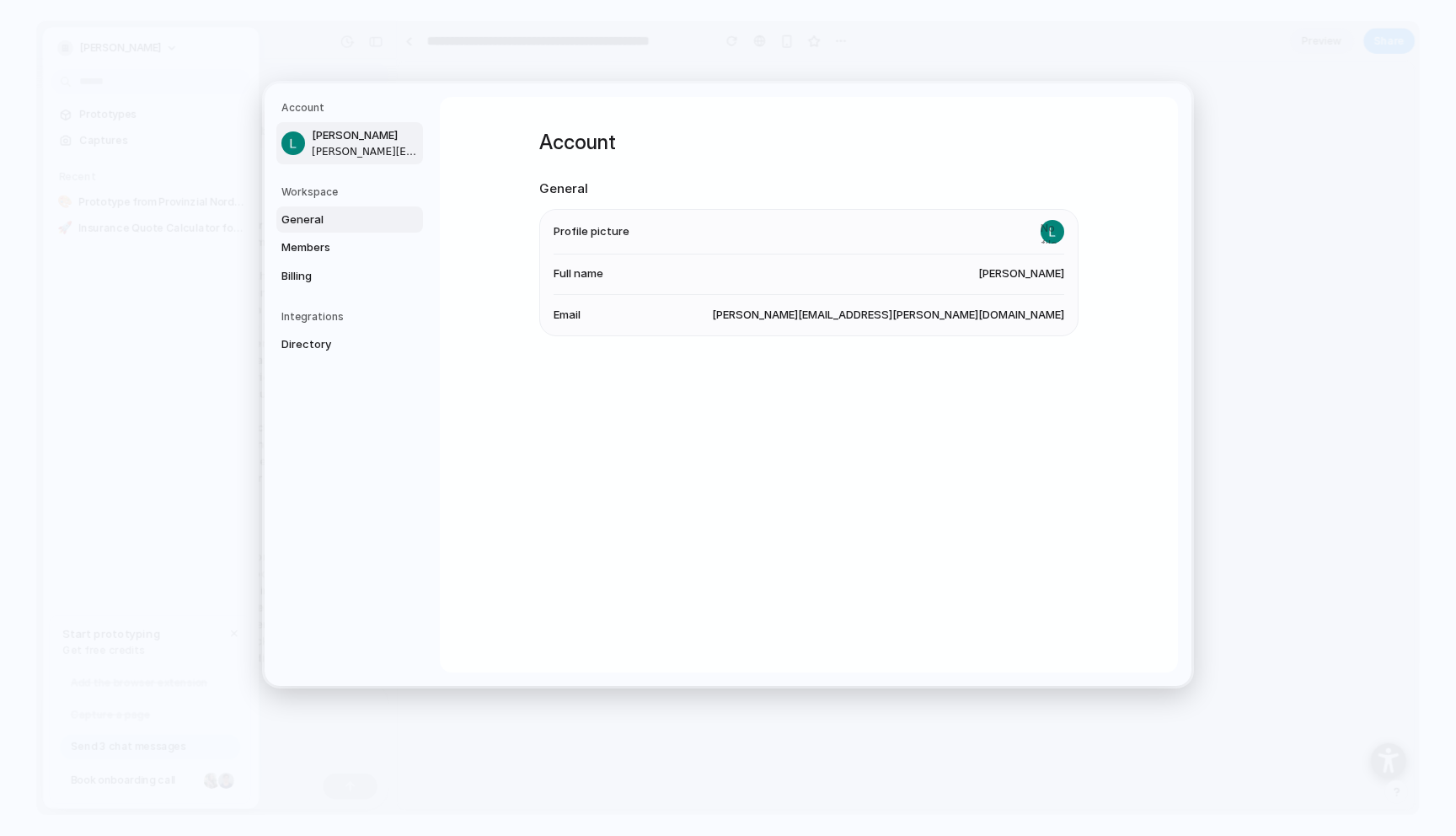
click at [298, 217] on span "General" at bounding box center [335, 219] width 108 height 17
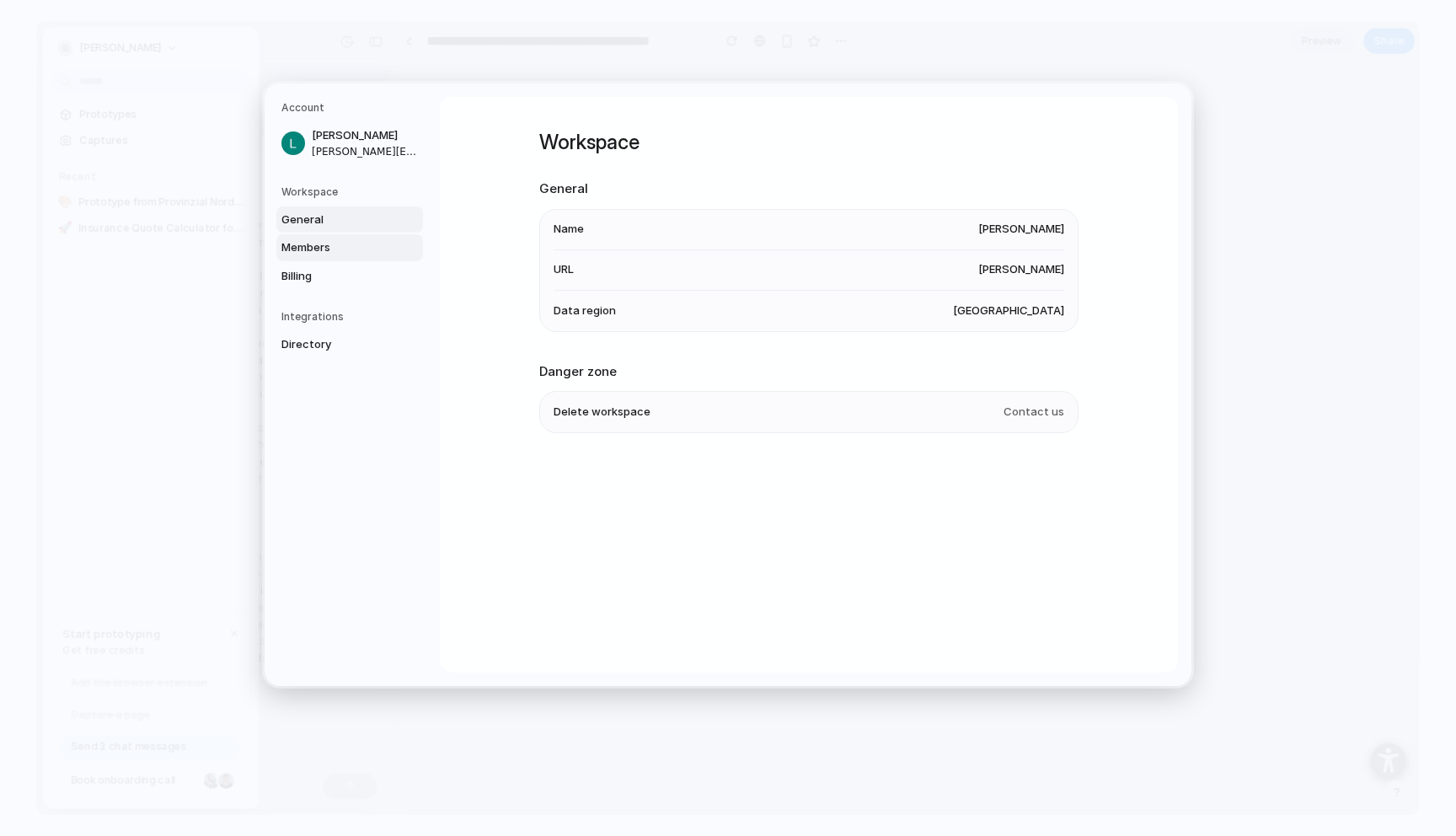
click at [310, 238] on link "Members" at bounding box center [349, 247] width 146 height 27
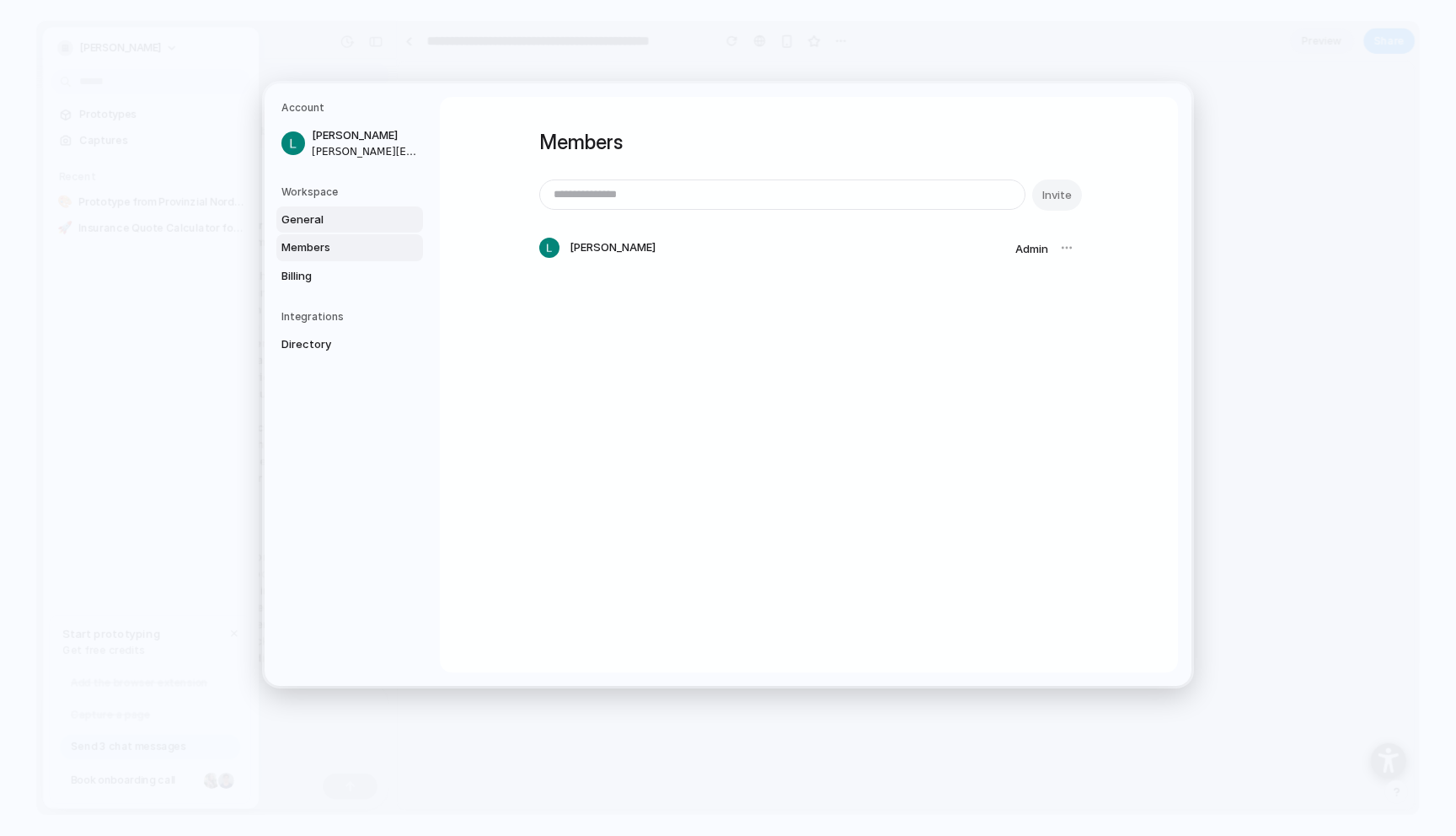
click at [311, 218] on span "General" at bounding box center [335, 219] width 108 height 17
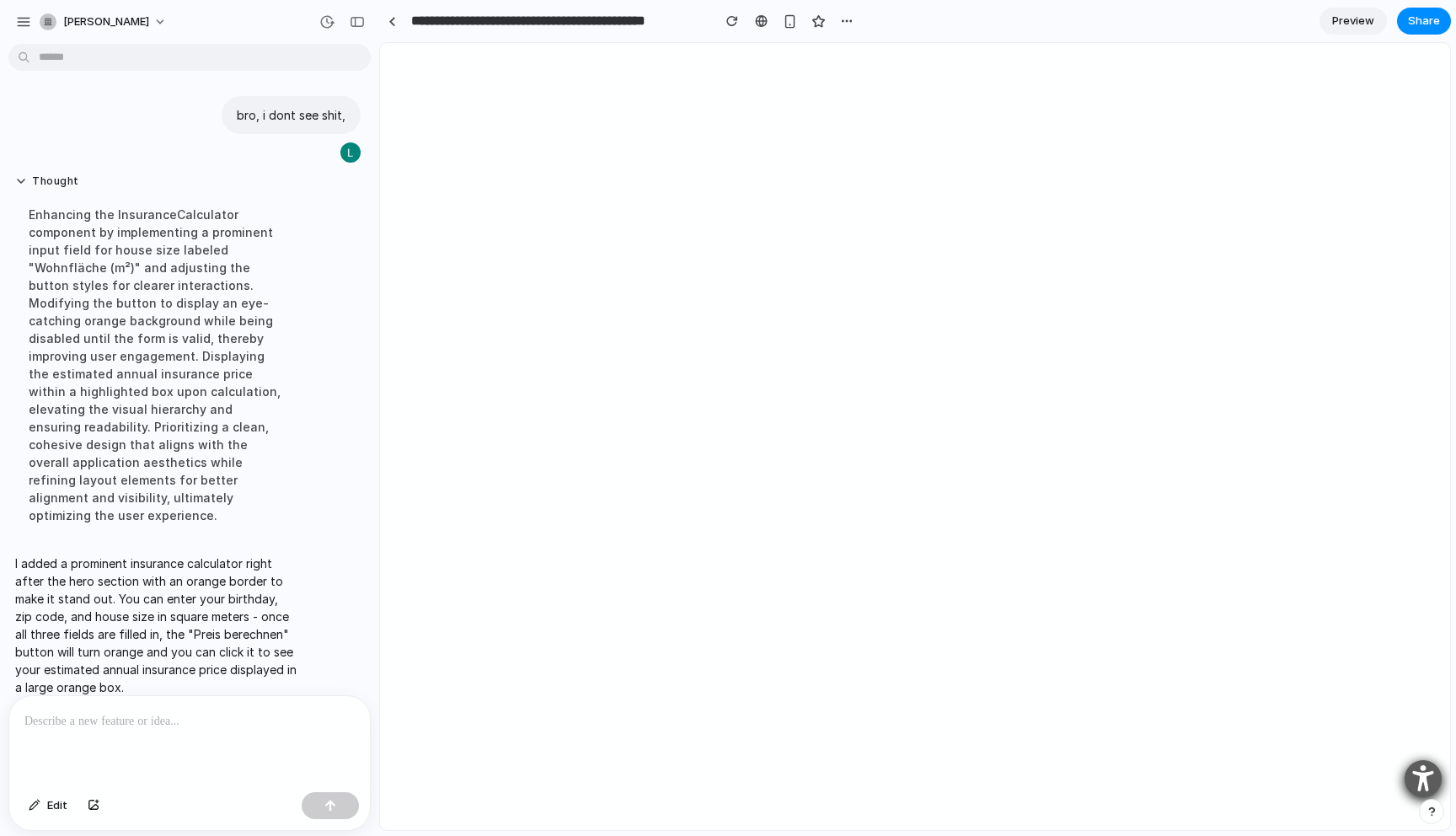
drag, startPoint x: 839, startPoint y: 463, endPoint x: 459, endPoint y: 419, distance: 382.5
